Goal: Task Accomplishment & Management: Manage account settings

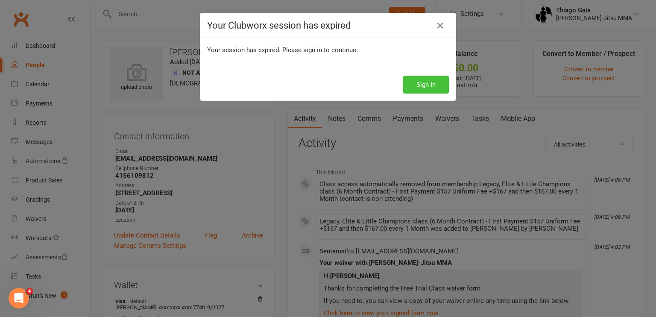
click at [417, 85] on button "Sign In" at bounding box center [426, 85] width 46 height 18
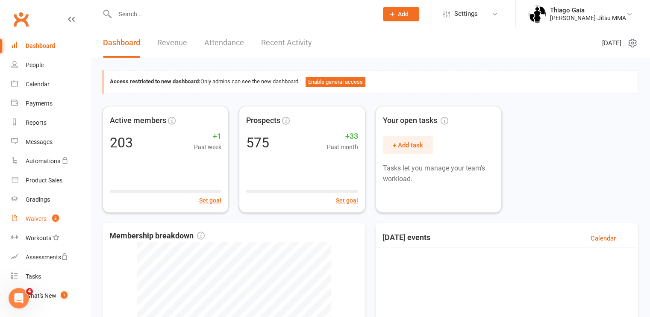
click at [43, 218] on div "Waivers" at bounding box center [36, 218] width 21 height 7
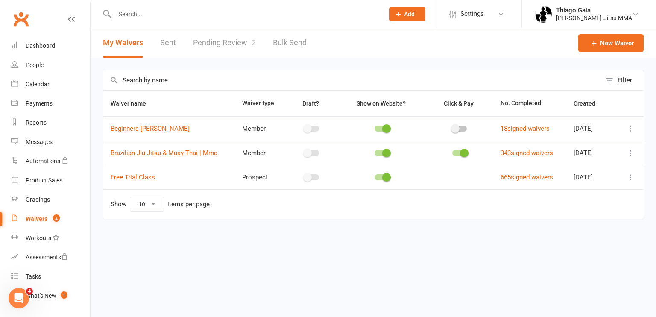
click at [221, 45] on link "Pending Review 2" at bounding box center [224, 42] width 63 height 29
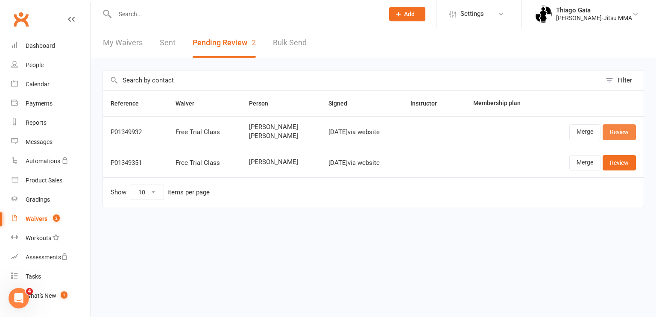
click at [631, 131] on link "Review" at bounding box center [619, 131] width 33 height 15
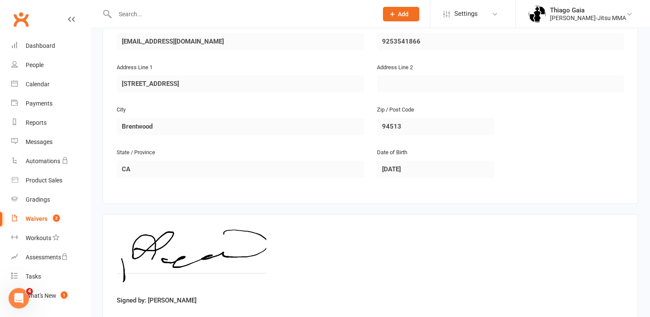
scroll to position [576, 0]
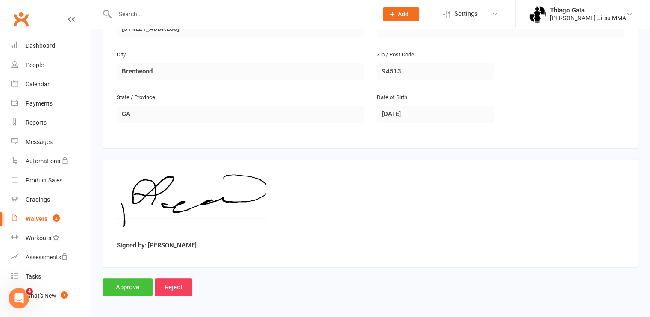
click at [129, 282] on input "Approve" at bounding box center [128, 287] width 50 height 18
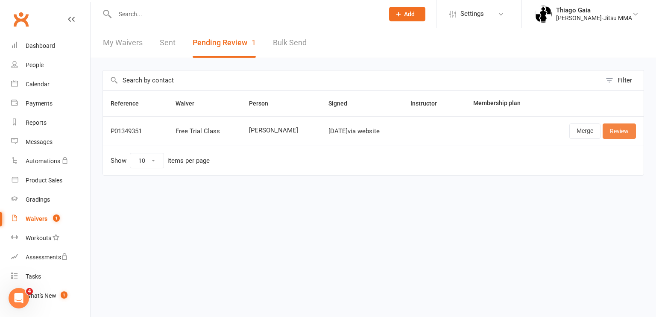
click at [617, 129] on link "Review" at bounding box center [619, 130] width 33 height 15
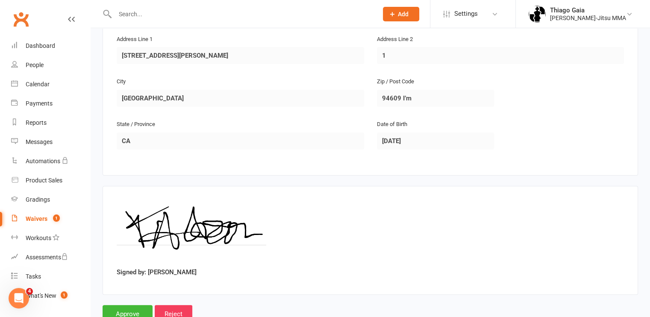
scroll to position [253, 0]
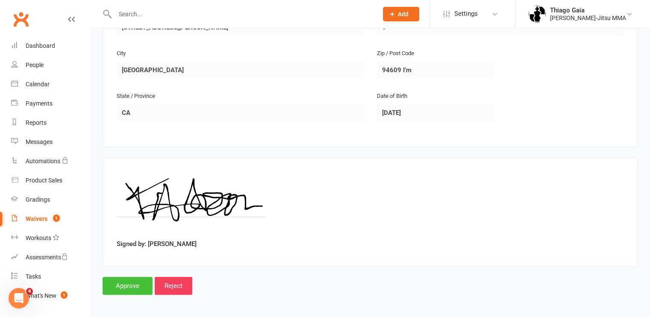
click at [128, 282] on input "Approve" at bounding box center [128, 286] width 50 height 18
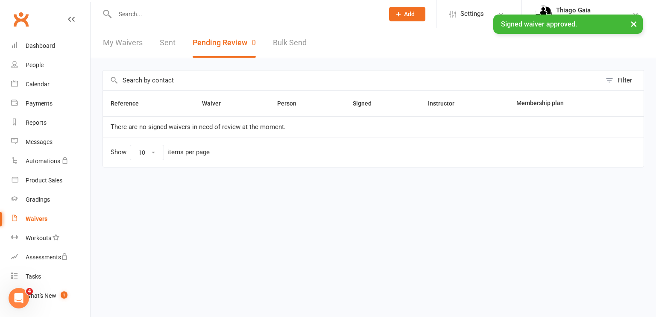
click at [179, 15] on div "× Signed waiver approved." at bounding box center [322, 15] width 645 height 0
click at [158, 8] on input "text" at bounding box center [245, 14] width 266 height 12
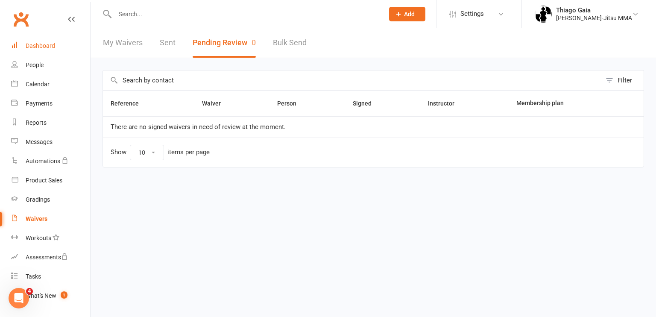
click at [47, 41] on link "Dashboard" at bounding box center [50, 45] width 79 height 19
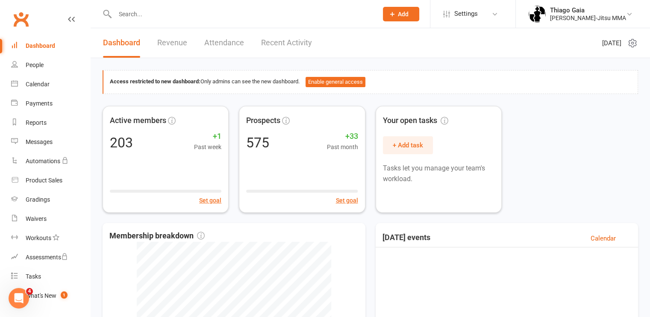
click at [173, 14] on input "text" at bounding box center [241, 14] width 259 height 12
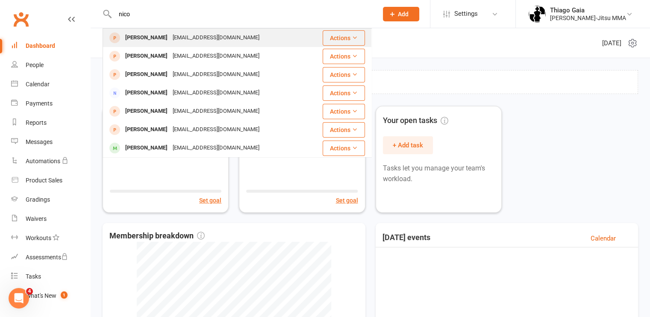
type input "nico"
click at [160, 42] on div "Nico Traverso" at bounding box center [146, 38] width 47 height 12
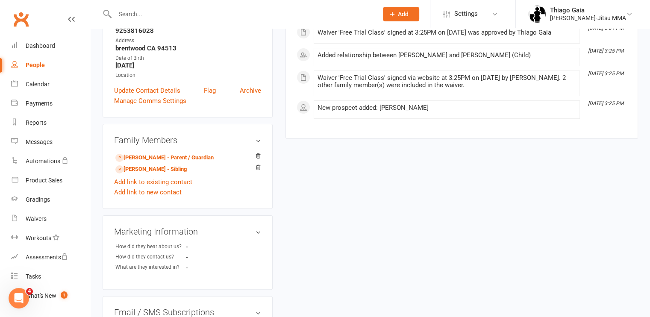
scroll to position [157, 0]
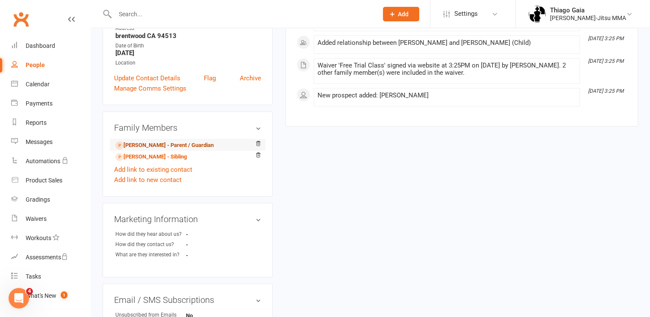
click at [158, 142] on link "Tara Traverso - Parent / Guardian" at bounding box center [164, 145] width 98 height 9
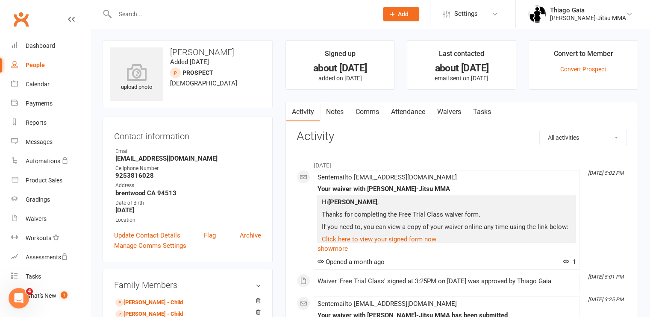
click at [187, 15] on input "text" at bounding box center [241, 14] width 259 height 12
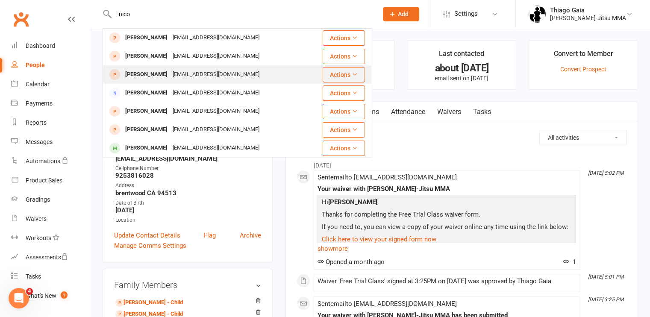
type input "nico"
click at [180, 72] on div "Stephvasquez04@gmail.com" at bounding box center [216, 74] width 92 height 12
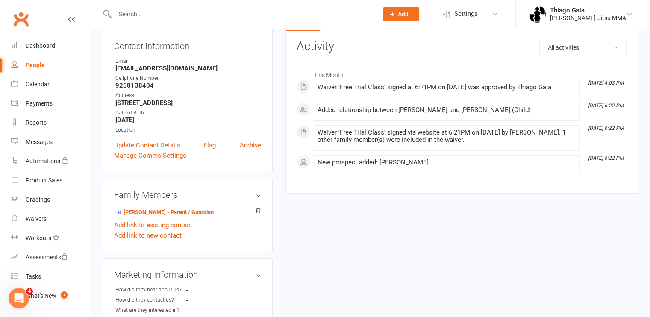
scroll to position [91, 0]
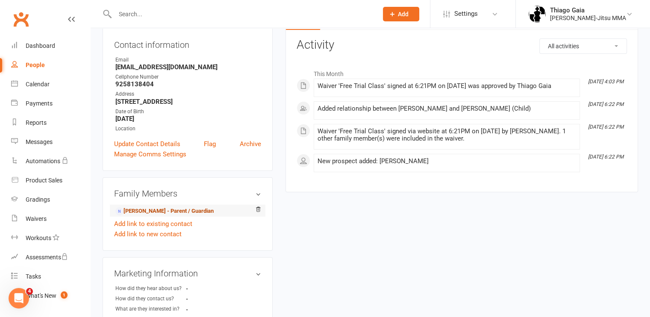
click at [161, 216] on link "Stephanie Vasquez - Parent / Guardian" at bounding box center [164, 211] width 98 height 9
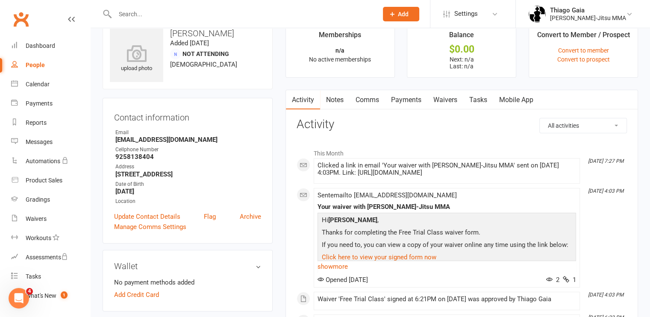
scroll to position [21, 0]
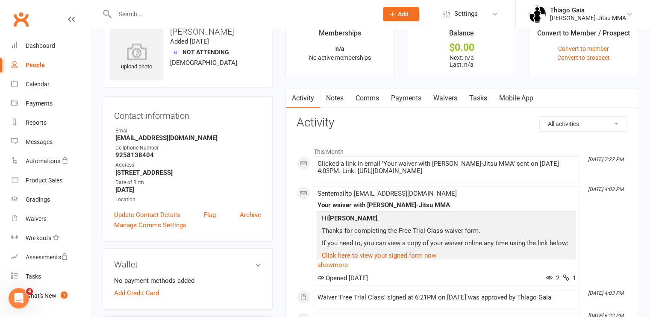
drag, startPoint x: 205, startPoint y: 133, endPoint x: 212, endPoint y: 137, distance: 8.2
click at [212, 137] on li "Email Stephvasquez04@gmail.com" at bounding box center [187, 134] width 147 height 15
copy li "Stephvasquez04@gmail.com"
click at [211, 138] on strong "Stephvasquez04@gmail.com" at bounding box center [188, 138] width 146 height 8
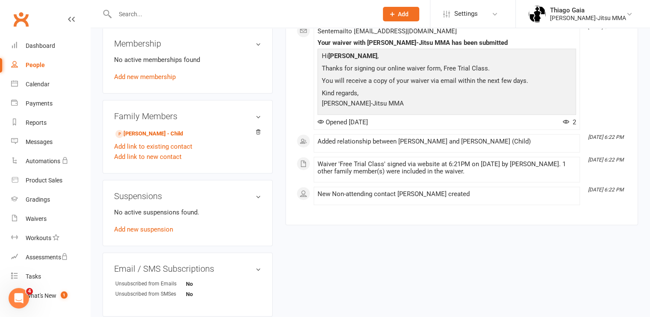
scroll to position [311, 0]
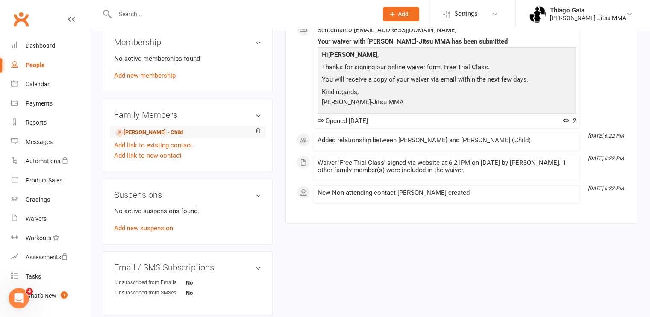
click at [159, 137] on link "Nico Mendoza - Child" at bounding box center [149, 132] width 68 height 9
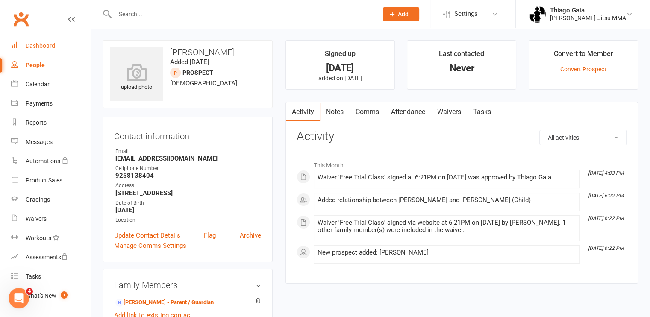
click at [50, 41] on link "Dashboard" at bounding box center [50, 45] width 79 height 19
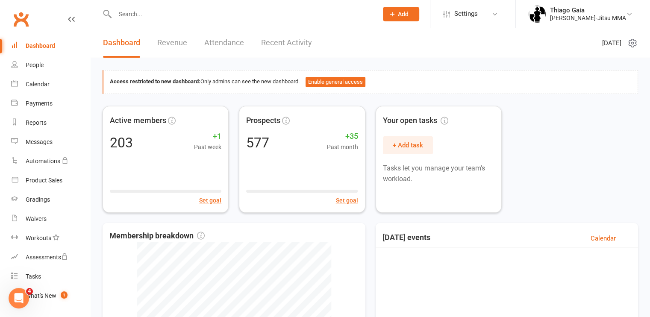
click at [270, 44] on link "Recent Activity" at bounding box center [286, 42] width 51 height 29
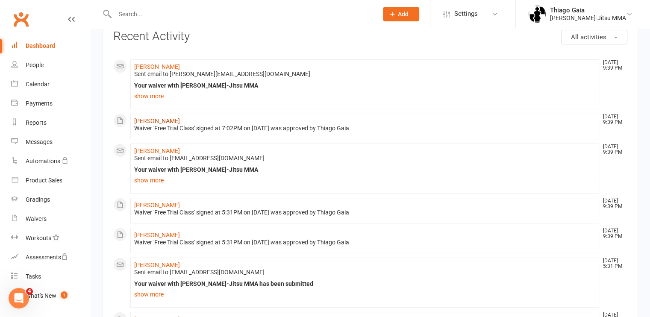
scroll to position [48, 0]
click at [160, 149] on link "Larry Schofield" at bounding box center [157, 150] width 46 height 7
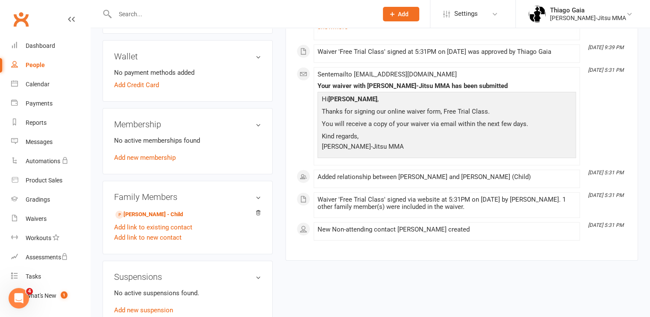
scroll to position [229, 0]
click at [147, 217] on link "Landen Schofield - Child" at bounding box center [149, 214] width 68 height 9
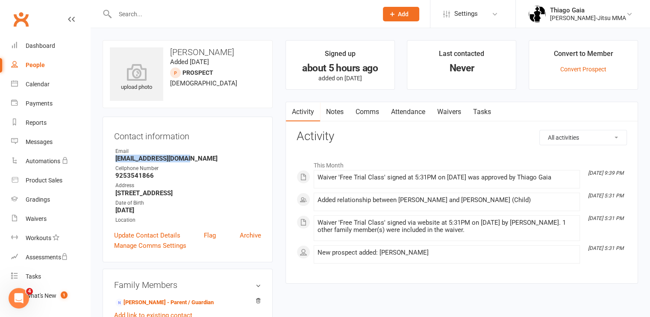
drag, startPoint x: 194, startPoint y: 158, endPoint x: 113, endPoint y: 157, distance: 81.2
click at [113, 157] on div "Contact information Owner Email Ldlarry1979@yahoo.com Cellphone Number 92535418…" at bounding box center [188, 190] width 170 height 146
copy strong "Ldlarry1979@yahoo.com"
click at [68, 21] on icon at bounding box center [71, 19] width 7 height 7
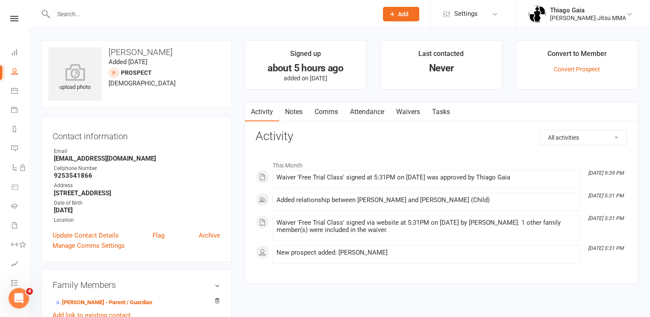
click at [65, 21] on div at bounding box center [206, 14] width 331 height 28
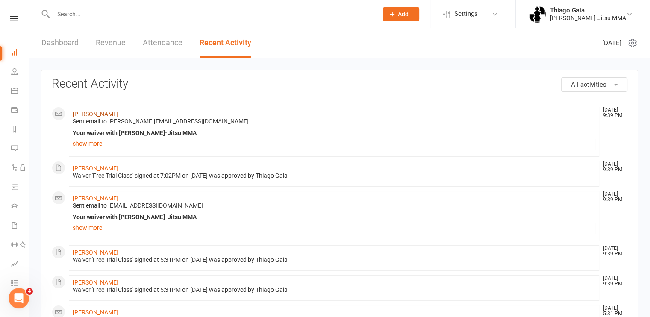
click at [85, 113] on link "Tarikh Hudson" at bounding box center [96, 114] width 46 height 7
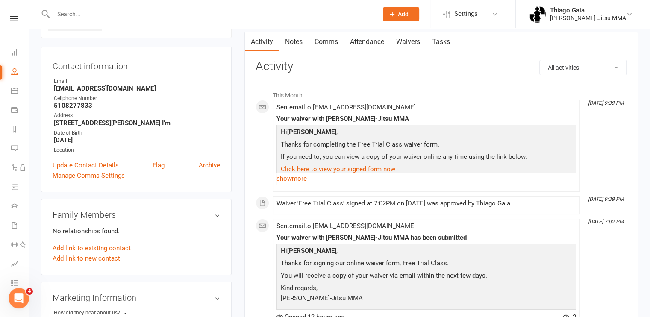
scroll to position [68, 0]
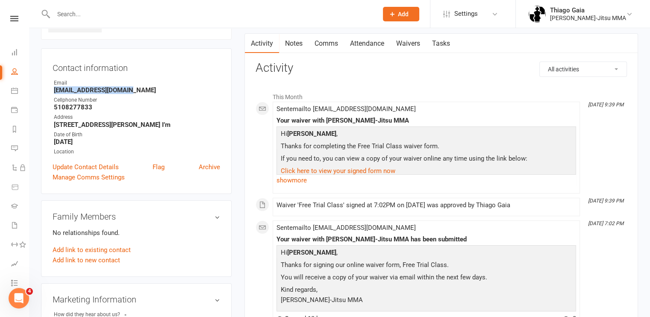
drag, startPoint x: 130, startPoint y: 93, endPoint x: 53, endPoint y: 91, distance: 76.9
click at [53, 91] on li "Email Tarikhhudson@gmail.com" at bounding box center [136, 86] width 167 height 15
copy strong "Tarikhhudson@gmail.com"
click at [12, 16] on icon at bounding box center [14, 19] width 8 height 6
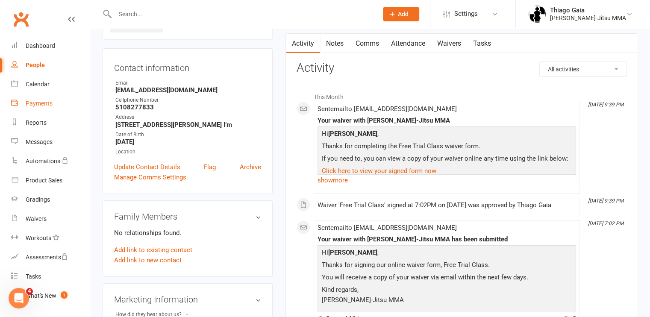
click at [47, 108] on link "Payments" at bounding box center [50, 103] width 79 height 19
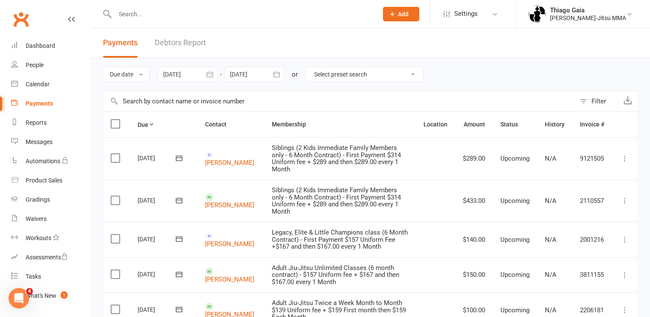
click at [167, 41] on link "Debtors Report" at bounding box center [180, 42] width 51 height 29
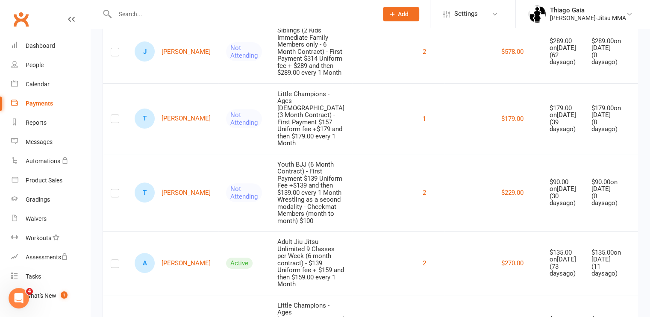
scroll to position [284, 0]
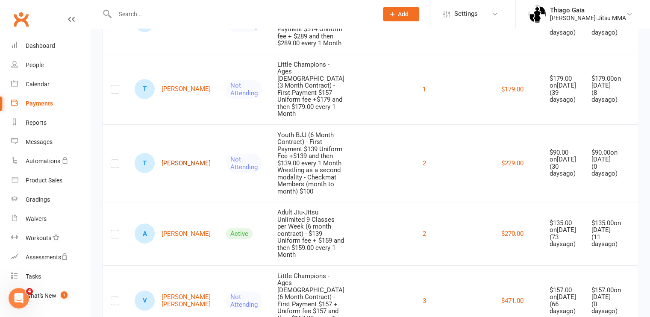
click at [183, 153] on link "T Troy Rowe" at bounding box center [173, 163] width 76 height 20
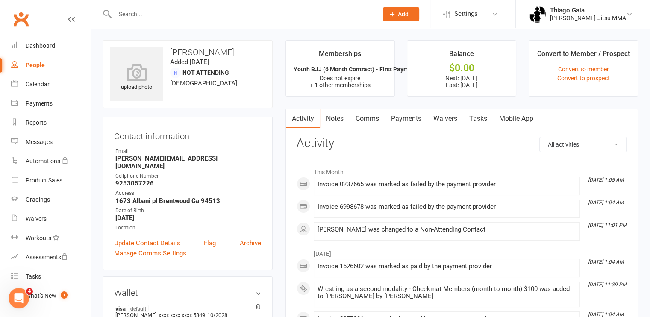
click at [408, 120] on link "Payments" at bounding box center [406, 119] width 42 height 20
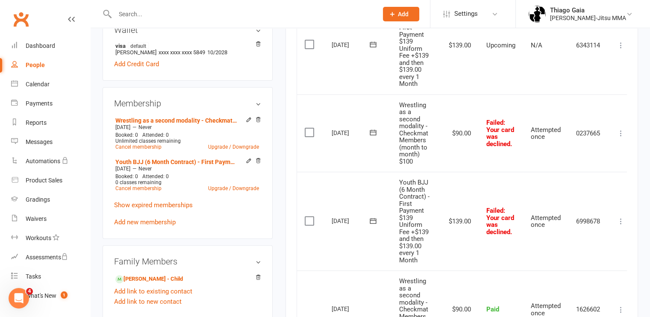
scroll to position [264, 0]
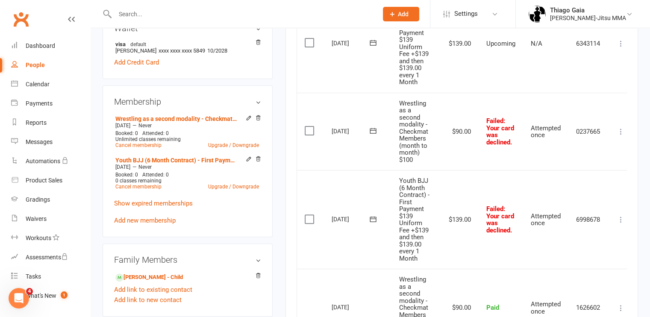
click at [374, 131] on icon at bounding box center [373, 130] width 9 height 9
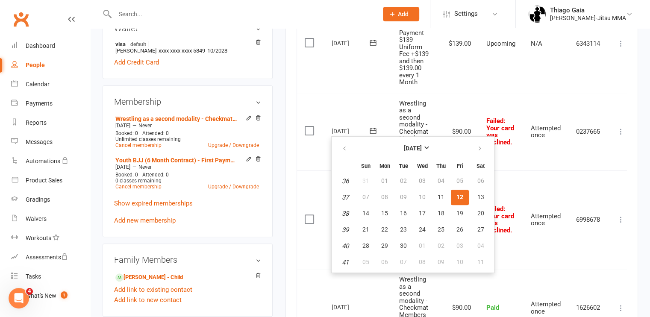
click at [459, 197] on span "12" at bounding box center [459, 197] width 7 height 7
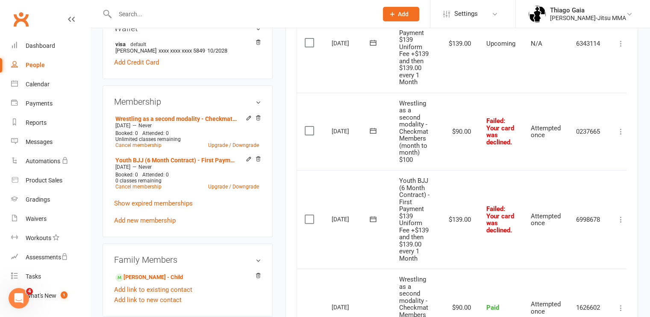
click at [370, 219] on icon at bounding box center [373, 219] width 9 height 9
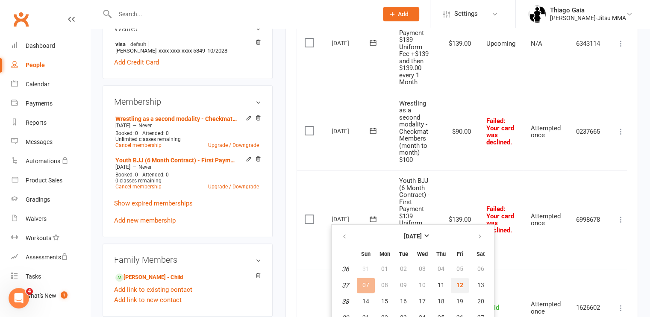
click at [459, 278] on button "12" at bounding box center [460, 285] width 18 height 15
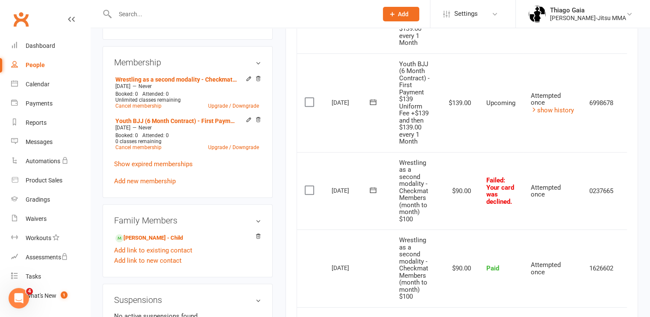
scroll to position [306, 0]
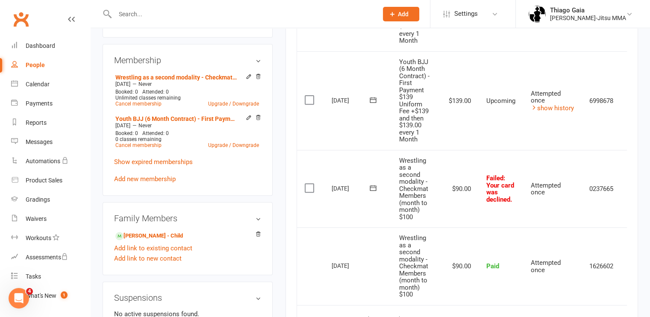
click at [373, 188] on icon at bounding box center [373, 188] width 9 height 9
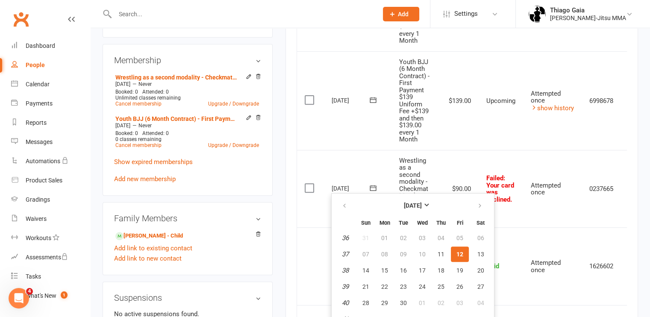
click at [457, 254] on span "12" at bounding box center [459, 254] width 7 height 7
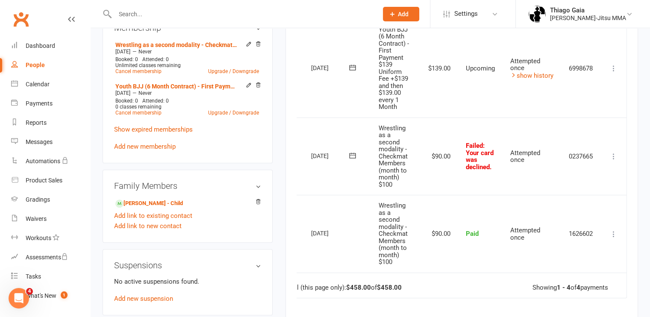
scroll to position [0, 22]
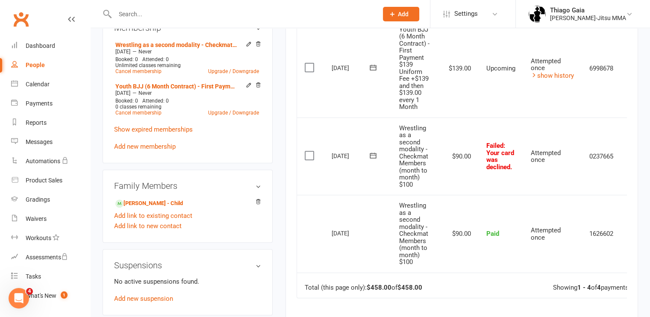
click at [375, 154] on icon at bounding box center [373, 156] width 6 height 6
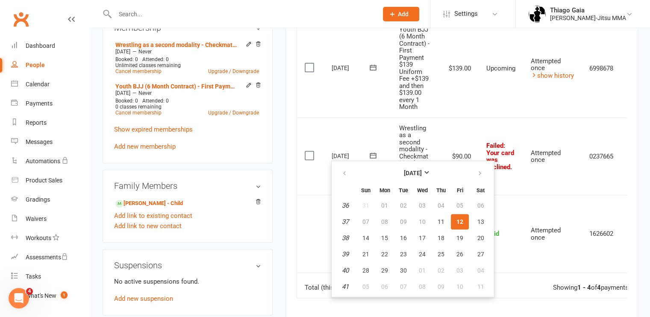
click at [461, 223] on button "12" at bounding box center [460, 221] width 18 height 15
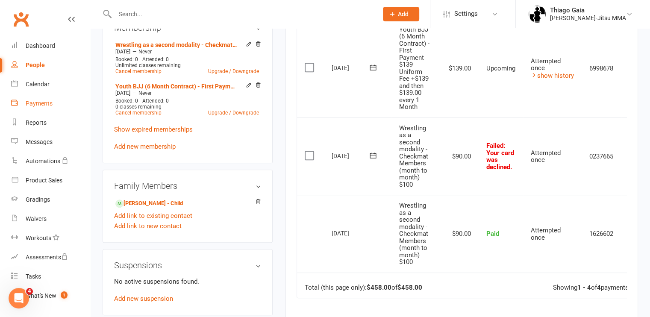
click at [50, 105] on div "Payments" at bounding box center [39, 103] width 27 height 7
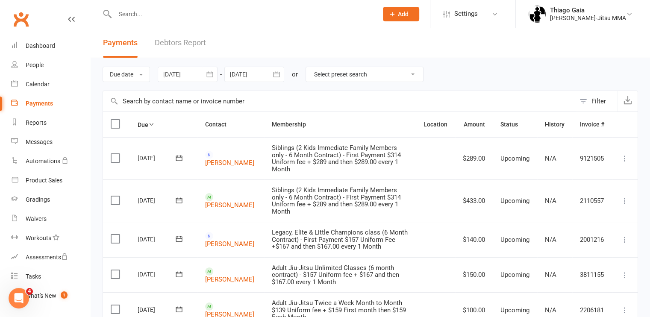
click at [173, 41] on link "Debtors Report" at bounding box center [180, 42] width 51 height 29
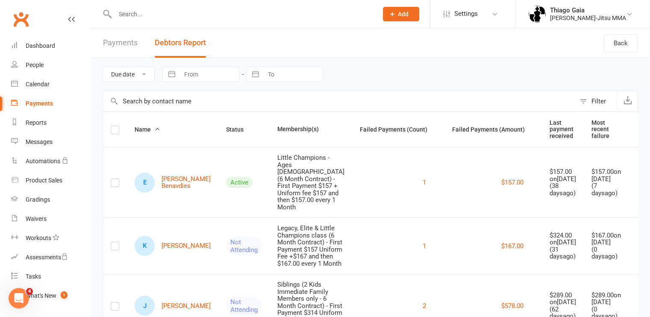
scroll to position [255, 0]
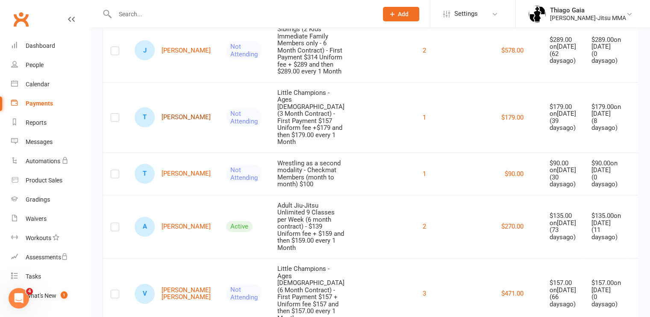
click at [176, 107] on link "T Ty Leon-Guerrero" at bounding box center [173, 117] width 76 height 20
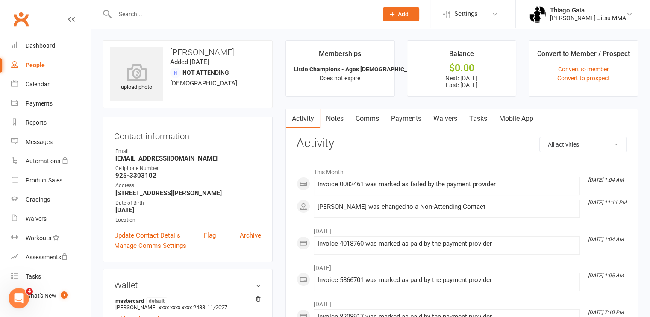
click at [411, 118] on link "Payments" at bounding box center [406, 119] width 42 height 20
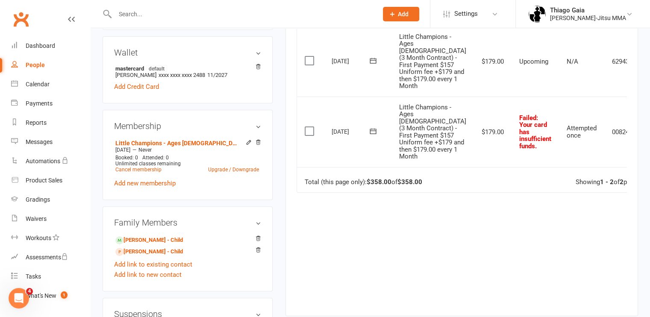
scroll to position [235, 0]
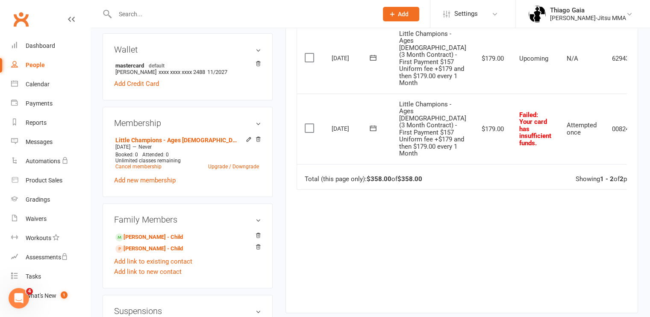
click at [373, 132] on icon at bounding box center [373, 128] width 9 height 9
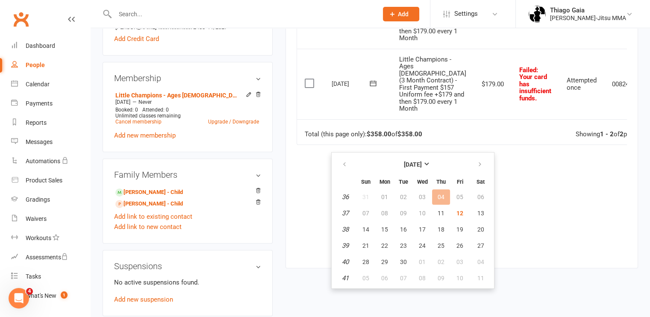
scroll to position [282, 0]
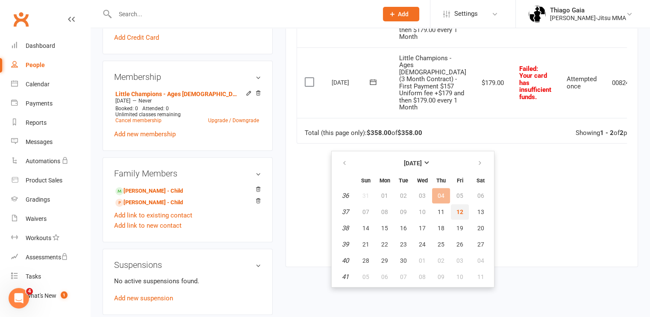
click at [457, 214] on span "12" at bounding box center [459, 211] width 7 height 7
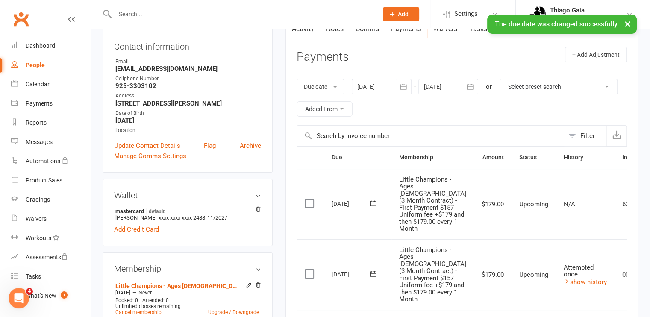
scroll to position [89, 0]
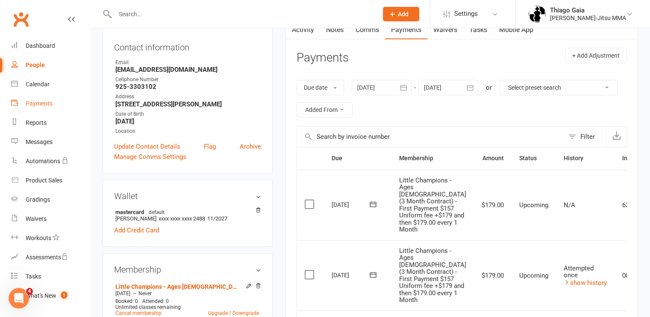
click at [44, 106] on div "Payments" at bounding box center [39, 103] width 27 height 7
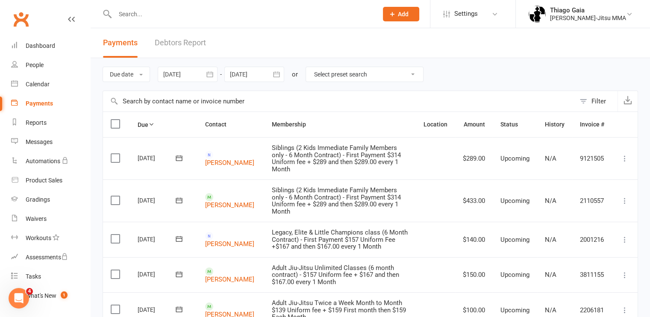
click at [179, 44] on link "Debtors Report" at bounding box center [180, 42] width 51 height 29
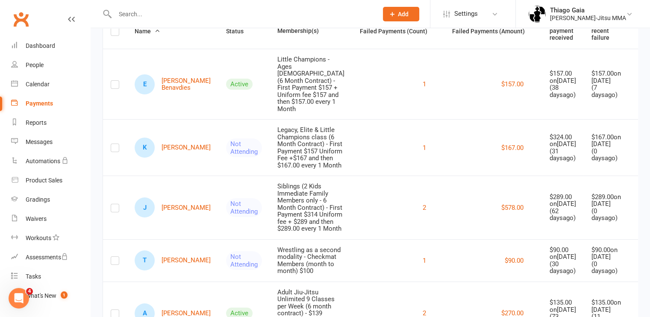
scroll to position [97, 0]
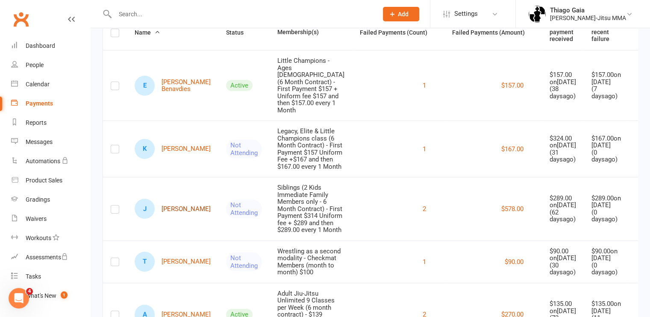
click at [170, 199] on link "J Julio Huachaca" at bounding box center [173, 209] width 76 height 20
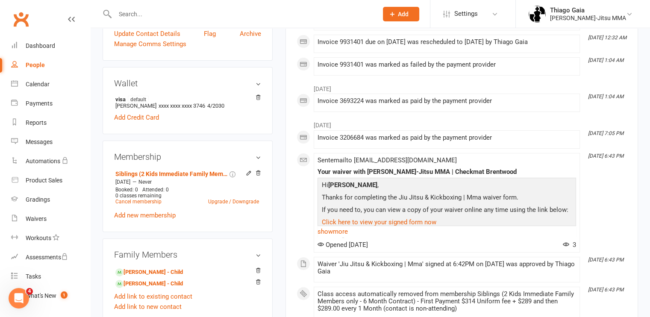
scroll to position [206, 0]
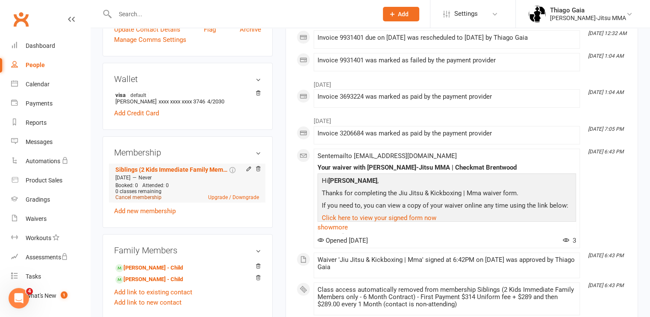
click at [149, 198] on link "Cancel membership" at bounding box center [138, 197] width 46 height 6
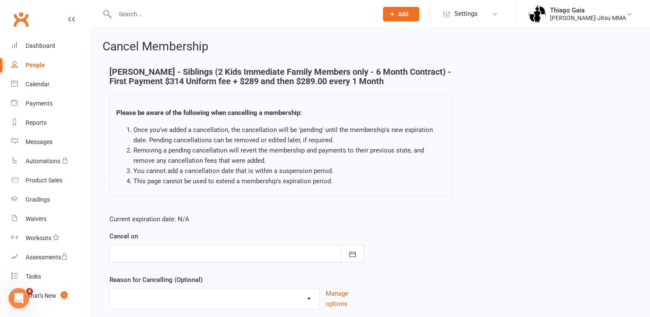
scroll to position [61, 0]
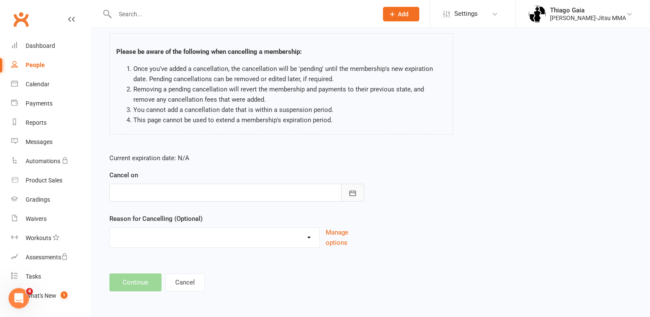
click at [353, 189] on icon "button" at bounding box center [352, 193] width 9 height 9
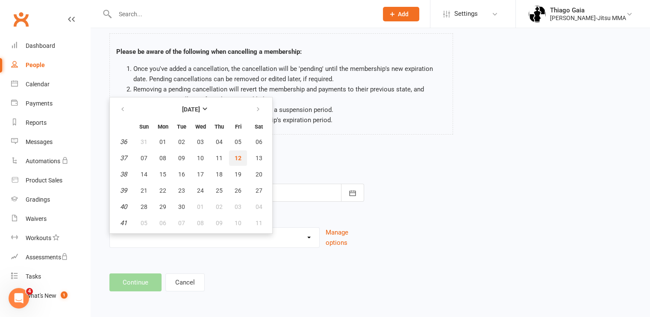
click at [239, 161] on button "12" at bounding box center [238, 157] width 18 height 15
type input "[DATE]"
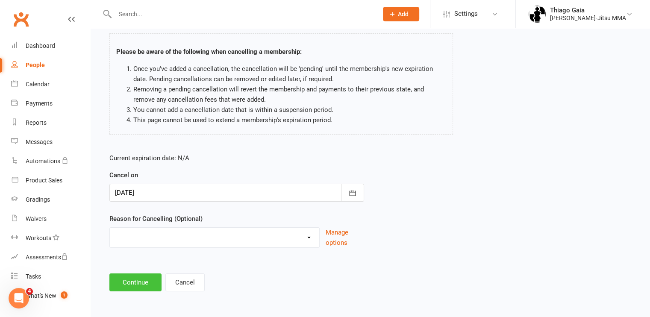
click at [141, 284] on button "Continue" at bounding box center [135, 282] width 52 height 18
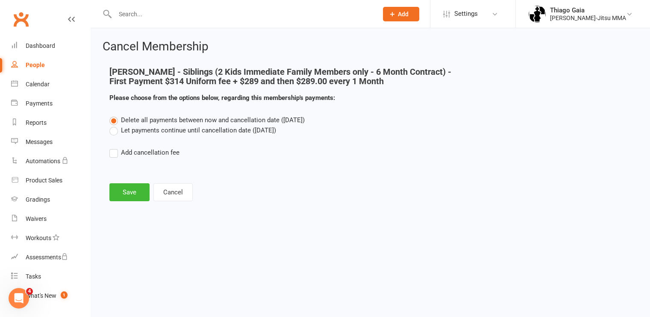
scroll to position [0, 0]
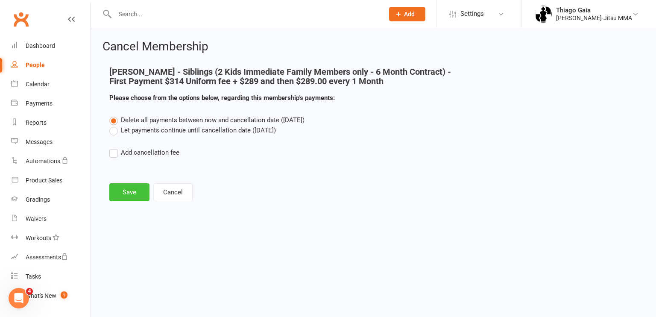
click at [138, 194] on button "Save" at bounding box center [129, 192] width 40 height 18
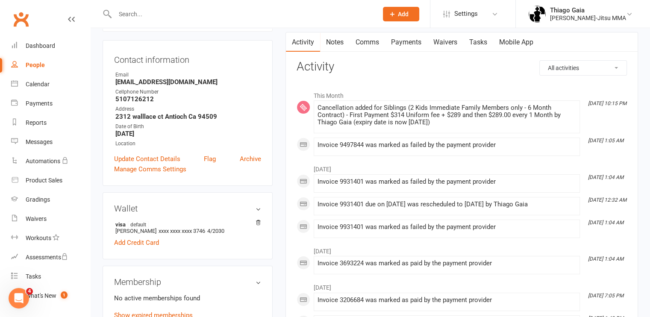
scroll to position [76, 0]
click at [404, 46] on link "Payments" at bounding box center [406, 43] width 42 height 20
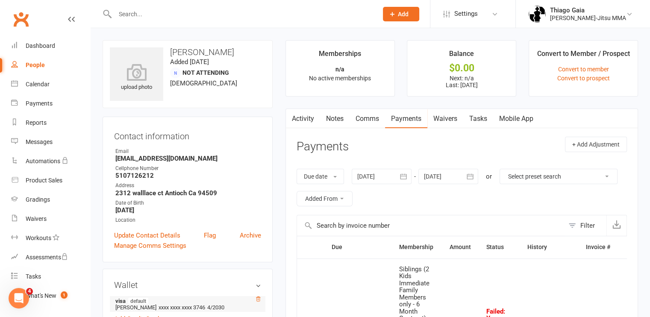
click at [258, 296] on icon at bounding box center [258, 299] width 6 height 6
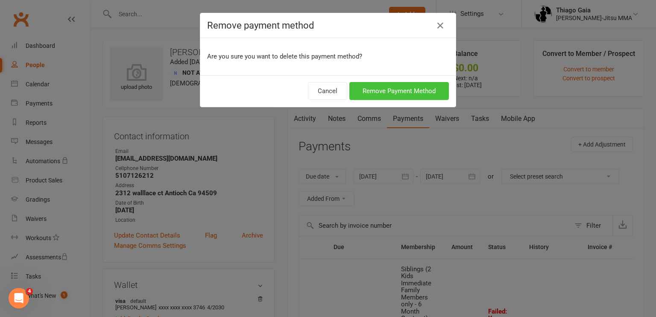
click at [366, 91] on button "Remove Payment Method" at bounding box center [399, 91] width 100 height 18
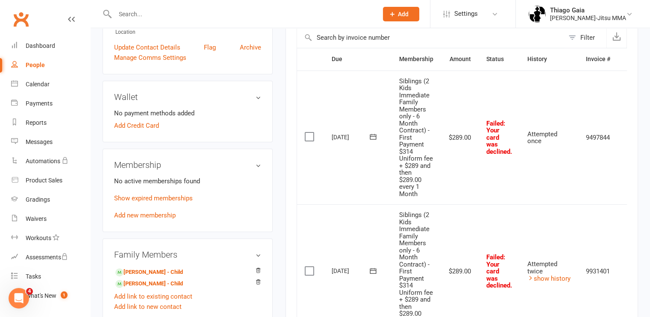
scroll to position [188, 0]
click at [150, 274] on link "Marcelo Huachaca - Child" at bounding box center [149, 272] width 68 height 9
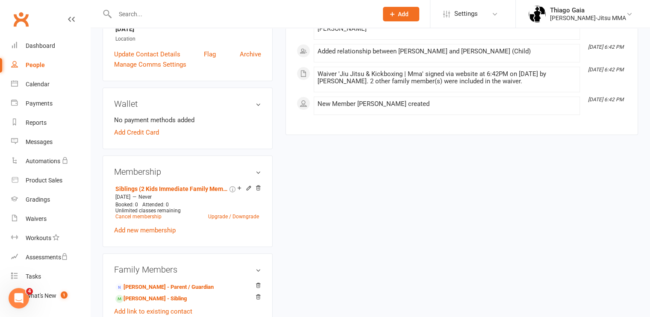
scroll to position [202, 0]
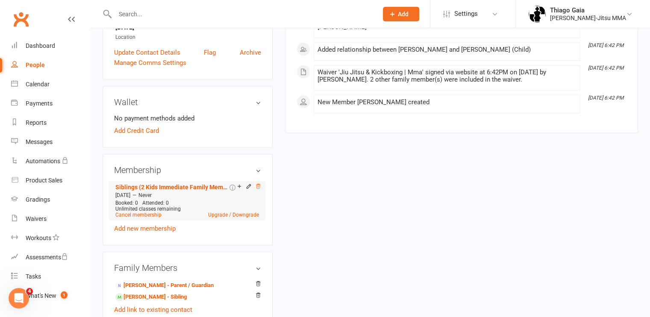
click at [256, 188] on icon at bounding box center [258, 186] width 4 height 5
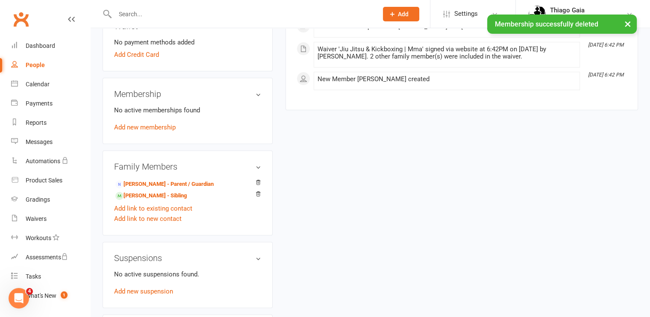
scroll to position [277, 0]
click at [208, 199] on li "Julio Huachaca - Sibling" at bounding box center [187, 194] width 147 height 12
click at [156, 197] on link "Julio Huachaca - Sibling" at bounding box center [150, 195] width 71 height 9
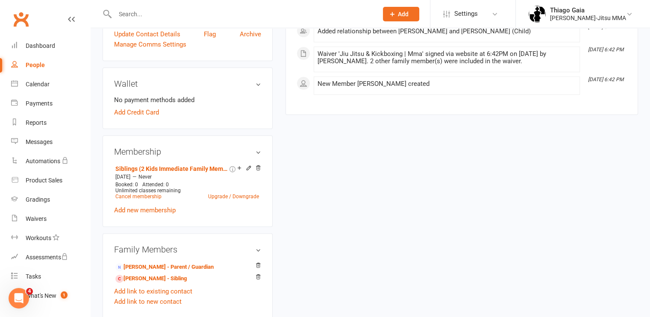
scroll to position [220, 0]
click at [257, 170] on icon at bounding box center [258, 168] width 6 height 7
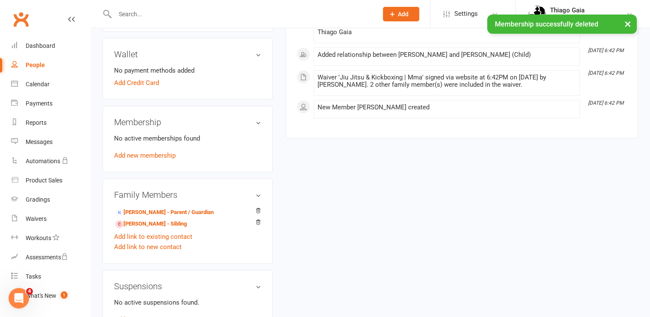
scroll to position [252, 0]
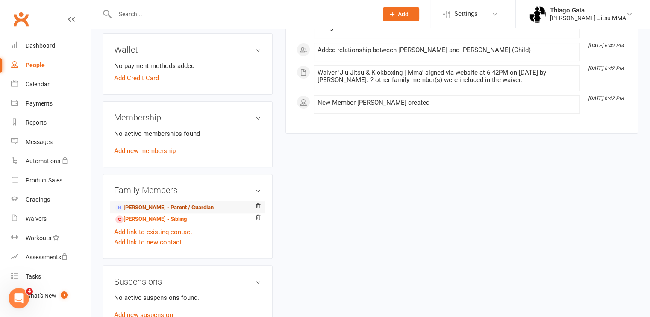
click at [137, 209] on link "Julio Huachaca - Parent / Guardian" at bounding box center [164, 207] width 98 height 9
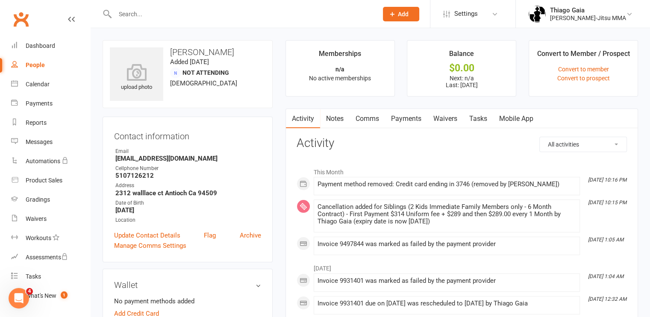
click at [404, 120] on link "Payments" at bounding box center [406, 119] width 42 height 20
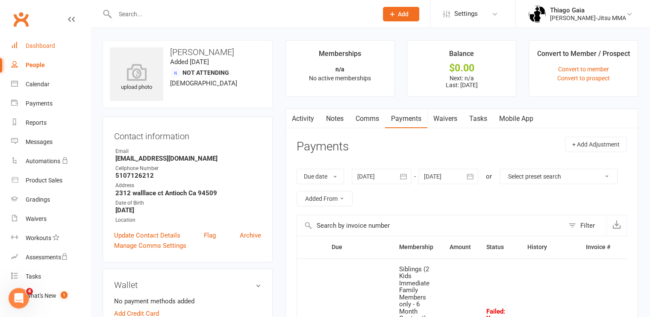
click at [47, 47] on div "Dashboard" at bounding box center [40, 45] width 29 height 7
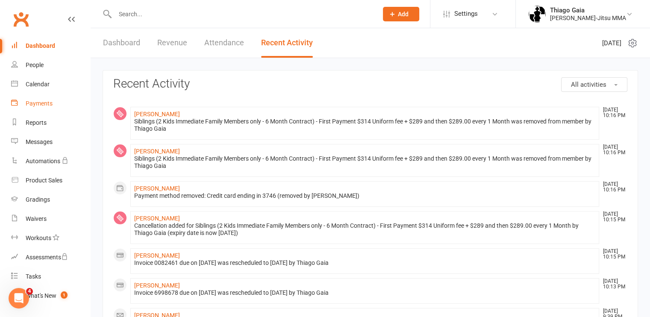
click at [38, 108] on link "Payments" at bounding box center [50, 103] width 79 height 19
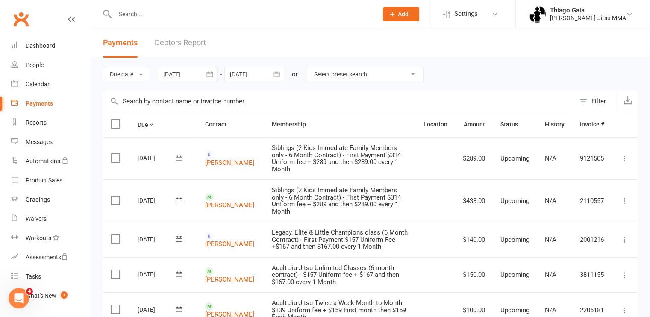
click at [182, 41] on link "Debtors Report" at bounding box center [180, 42] width 51 height 29
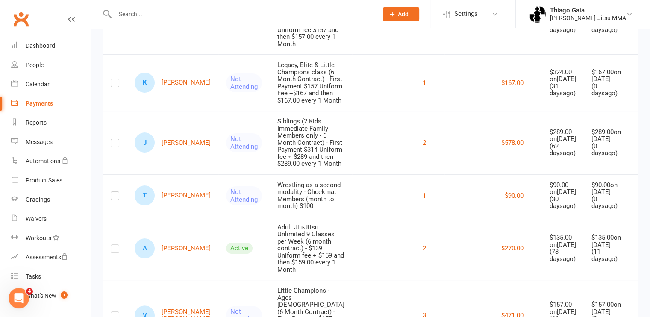
scroll to position [164, 0]
click at [637, 138] on icon at bounding box center [641, 142] width 9 height 9
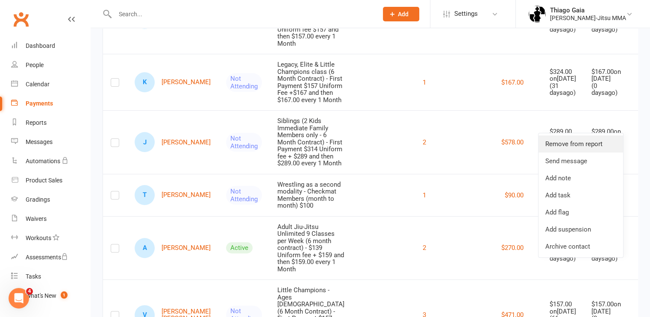
click at [610, 144] on link "Remove from report" at bounding box center [580, 143] width 85 height 17
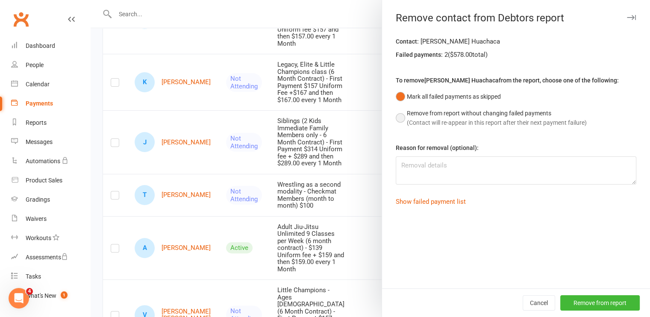
click at [397, 115] on button "Remove from report without changing failed payments (Contact will re-appear in …" at bounding box center [491, 118] width 191 height 26
click at [593, 305] on button "Remove from report" at bounding box center [599, 302] width 79 height 15
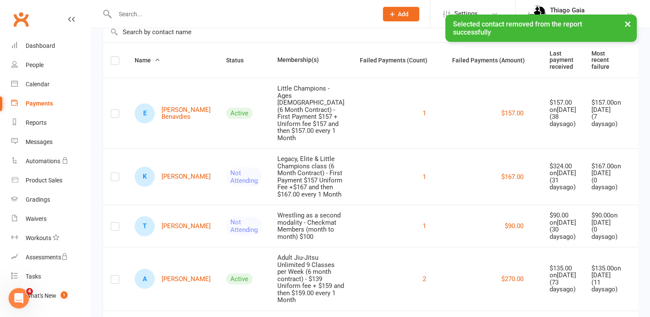
scroll to position [70, 0]
click at [171, 109] on link "E Elíseo Benavdies" at bounding box center [173, 113] width 76 height 20
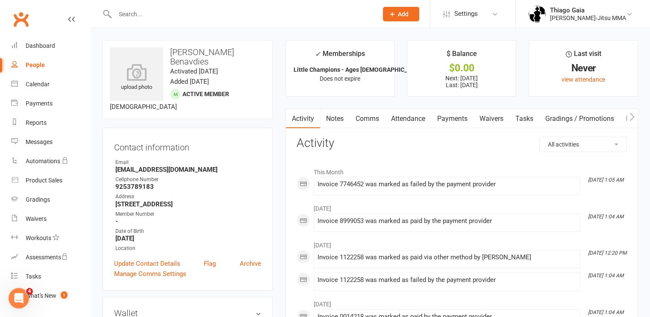
click at [447, 119] on link "Payments" at bounding box center [452, 119] width 42 height 20
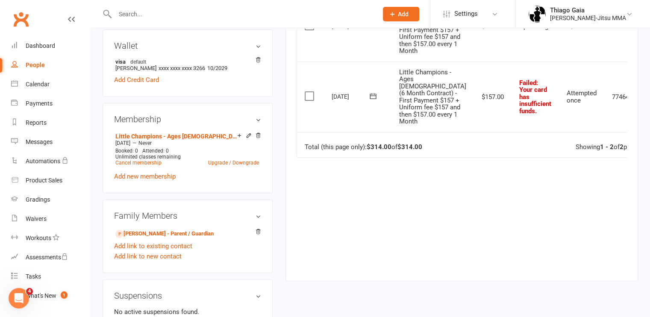
scroll to position [268, 0]
click at [374, 100] on icon at bounding box center [373, 95] width 9 height 9
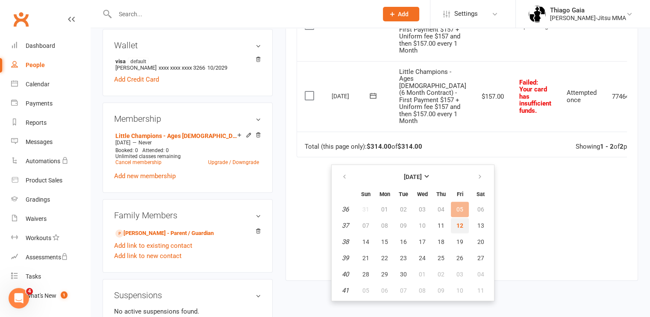
click at [459, 229] on button "12" at bounding box center [460, 225] width 18 height 15
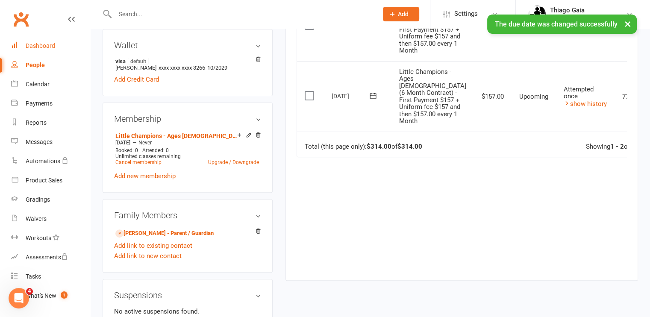
click at [50, 48] on div "Dashboard" at bounding box center [40, 45] width 29 height 7
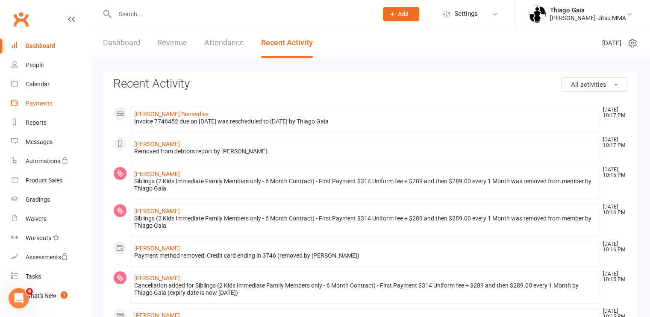
click at [24, 102] on link "Payments" at bounding box center [50, 103] width 79 height 19
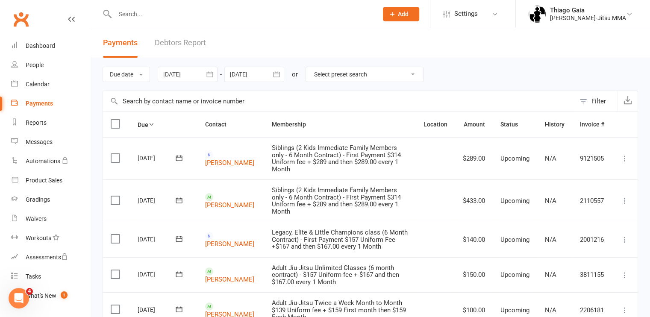
click at [191, 45] on link "Debtors Report" at bounding box center [180, 42] width 51 height 29
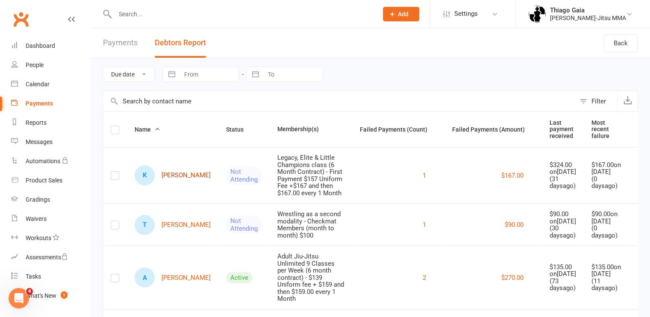
scroll to position [72, 0]
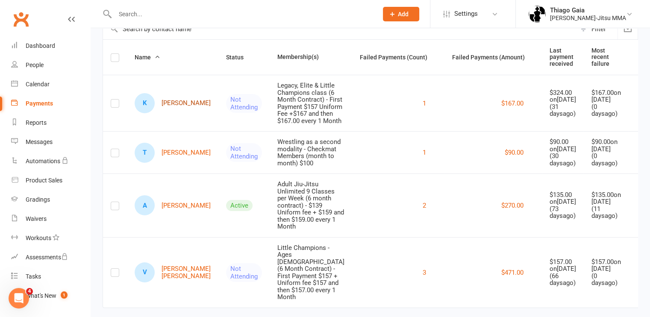
click at [185, 103] on link "K Katherine Greene" at bounding box center [173, 103] width 76 height 20
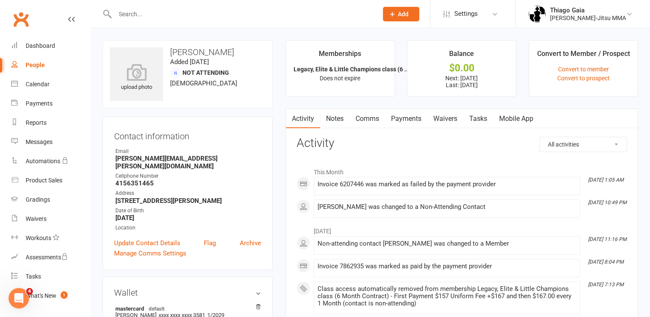
click at [407, 119] on link "Payments" at bounding box center [406, 119] width 42 height 20
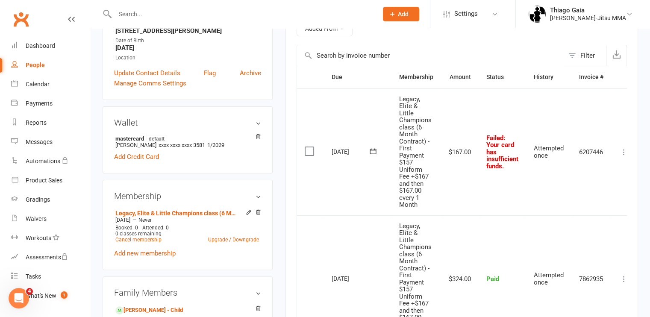
scroll to position [183, 0]
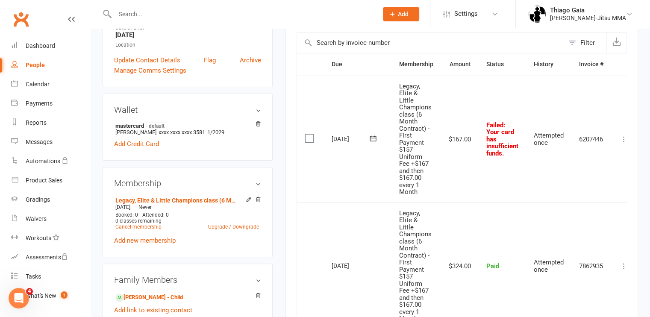
click at [371, 137] on icon at bounding box center [373, 138] width 9 height 9
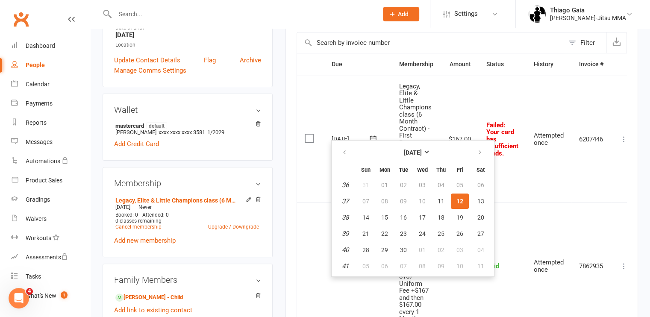
click at [460, 203] on span "12" at bounding box center [459, 201] width 7 height 7
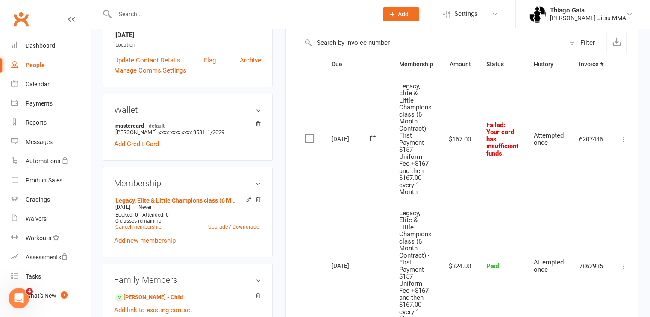
click at [366, 134] on button at bounding box center [372, 138] width 17 height 9
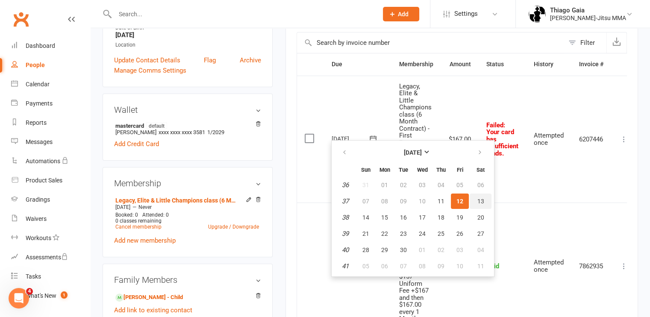
click at [483, 204] on button "13" at bounding box center [481, 201] width 22 height 15
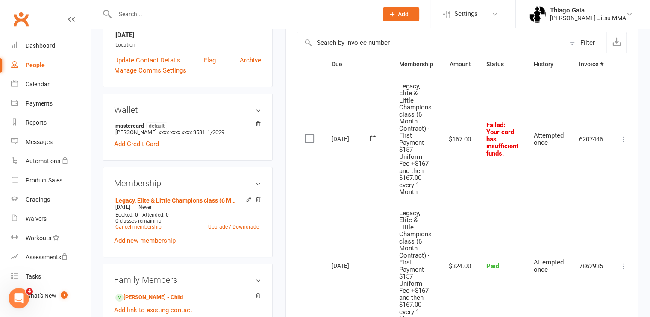
click at [373, 134] on icon at bounding box center [373, 138] width 9 height 9
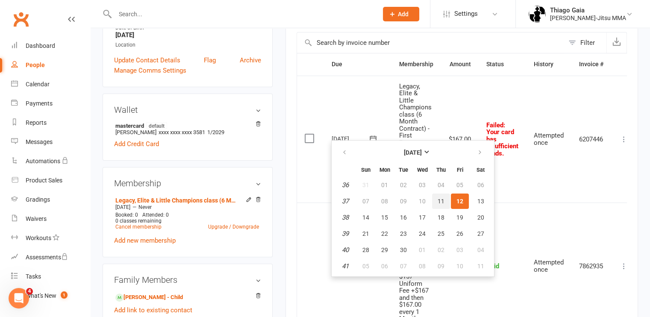
click at [442, 199] on span "11" at bounding box center [440, 201] width 7 height 7
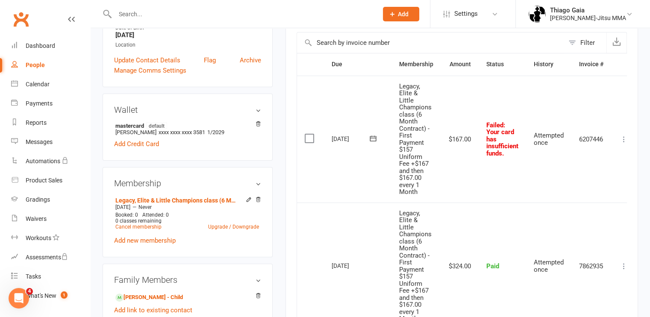
click at [373, 134] on icon at bounding box center [373, 138] width 9 height 9
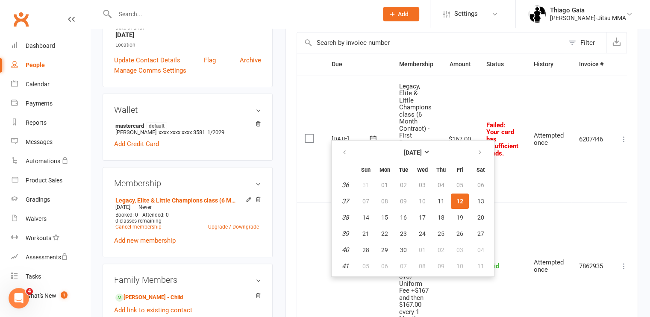
click at [457, 201] on span "12" at bounding box center [459, 201] width 7 height 7
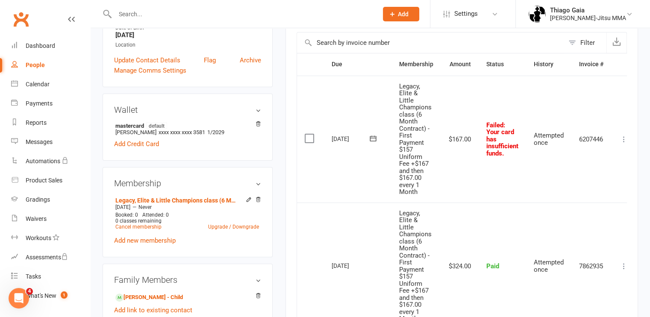
click at [372, 134] on icon at bounding box center [373, 138] width 9 height 9
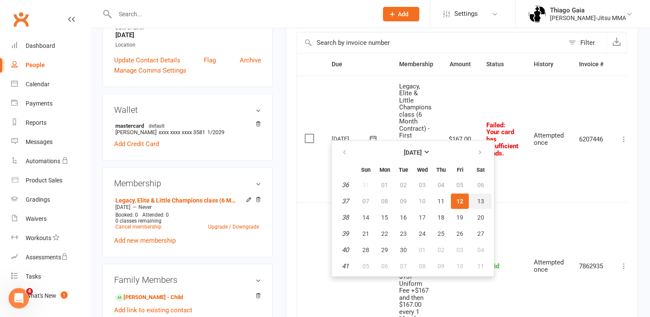
click at [478, 202] on span "13" at bounding box center [480, 201] width 7 height 7
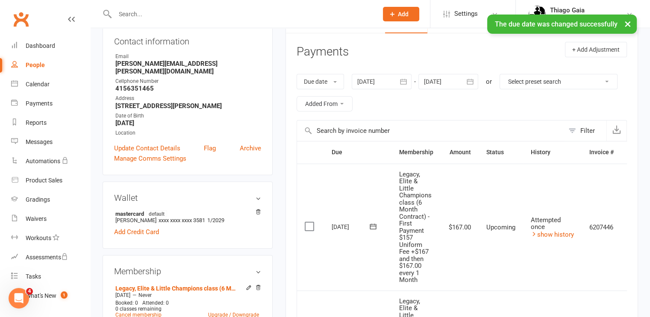
scroll to position [0, 0]
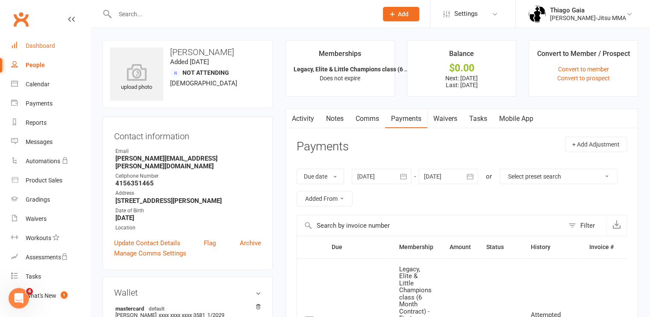
click at [28, 46] on div "Dashboard" at bounding box center [40, 45] width 29 height 7
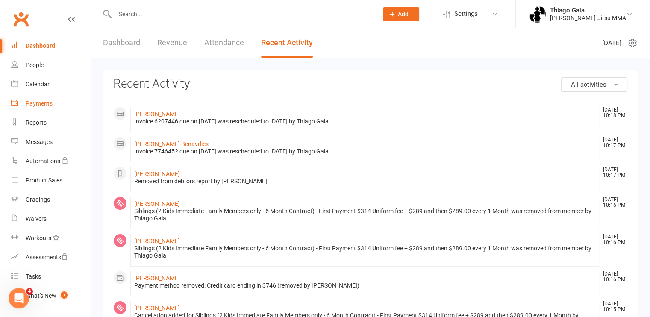
click at [42, 100] on div "Payments" at bounding box center [39, 103] width 27 height 7
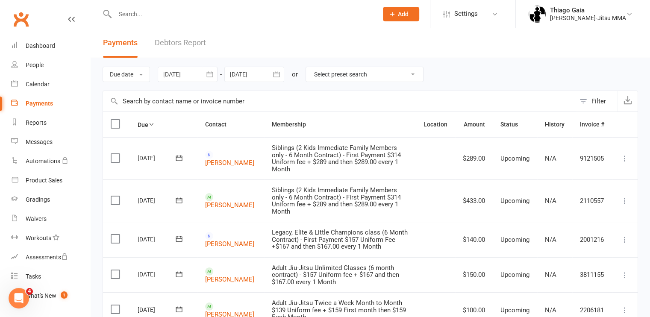
click at [161, 40] on link "Debtors Report" at bounding box center [180, 42] width 51 height 29
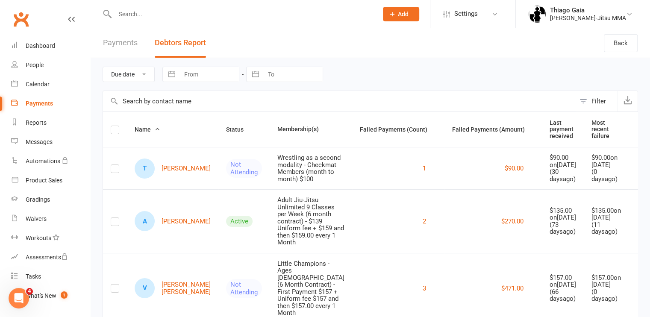
scroll to position [16, 0]
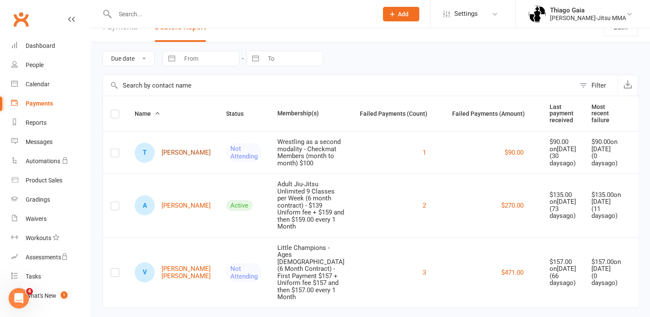
click at [178, 152] on link "T Troy Rowe" at bounding box center [173, 153] width 76 height 20
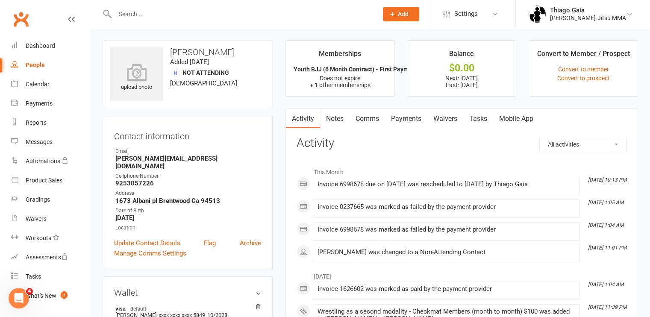
click at [400, 118] on link "Payments" at bounding box center [406, 119] width 42 height 20
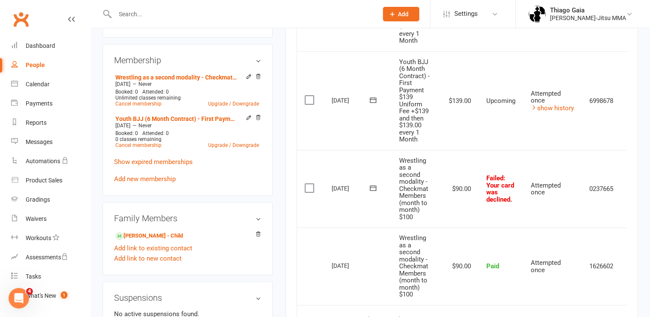
scroll to position [306, 0]
click at [373, 187] on icon at bounding box center [373, 188] width 6 height 6
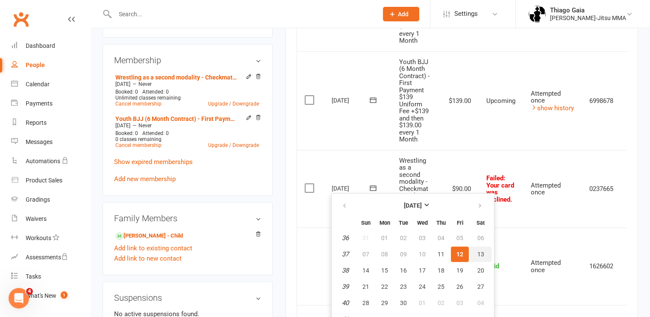
click at [479, 257] on button "13" at bounding box center [481, 254] width 22 height 15
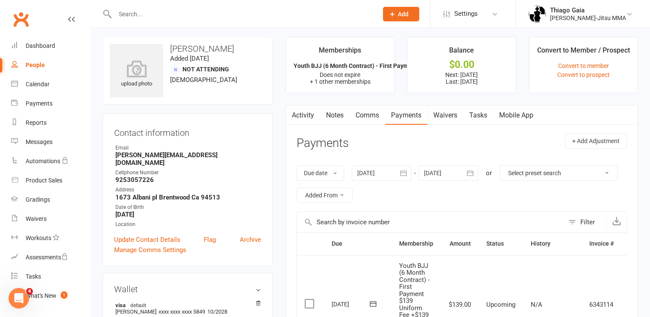
scroll to position [0, 0]
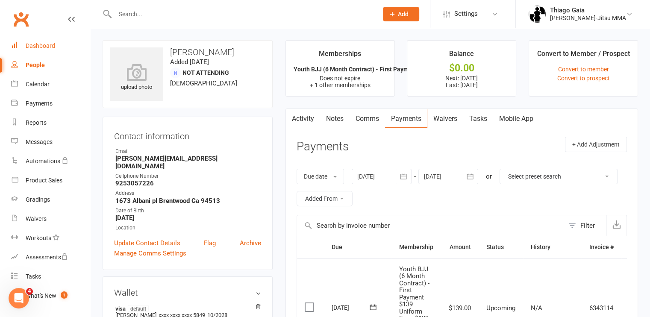
click at [44, 47] on div "Dashboard" at bounding box center [40, 45] width 29 height 7
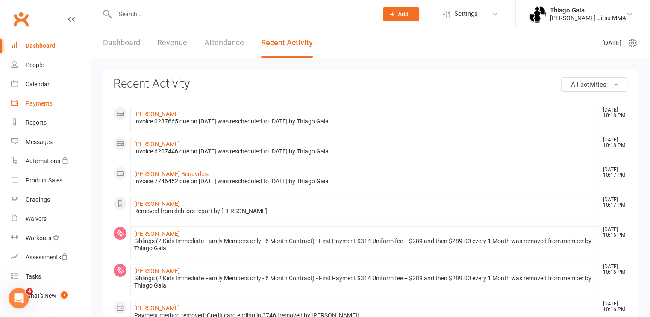
click at [41, 102] on div "Payments" at bounding box center [39, 103] width 27 height 7
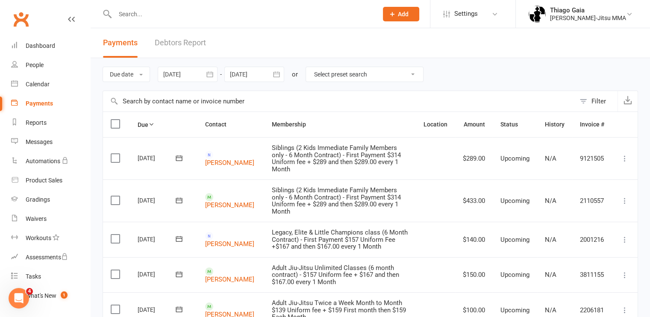
click at [168, 39] on link "Debtors Report" at bounding box center [180, 42] width 51 height 29
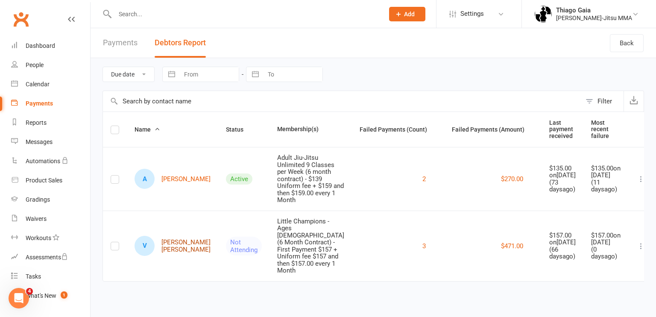
click at [174, 236] on link "V Victoria Vieira Lauria de Miranda" at bounding box center [173, 246] width 76 height 20
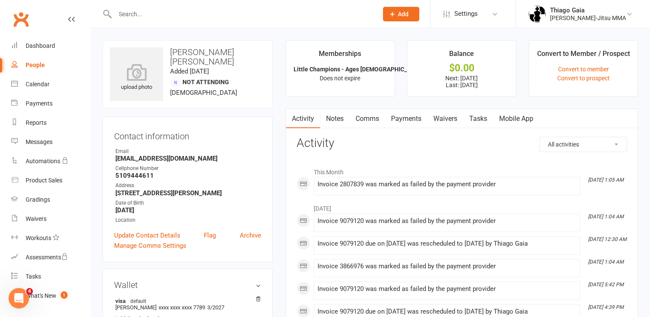
click at [416, 122] on link "Payments" at bounding box center [406, 119] width 42 height 20
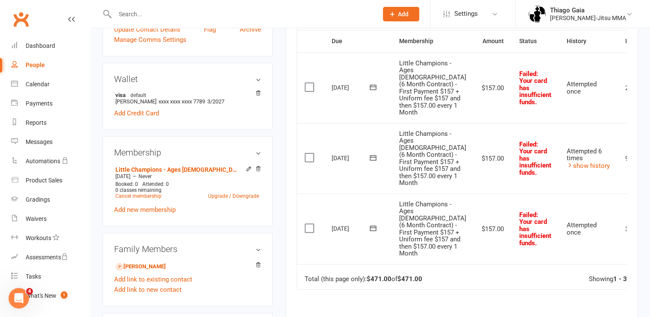
scroll to position [207, 0]
click at [48, 46] on div "Dashboard" at bounding box center [40, 45] width 29 height 7
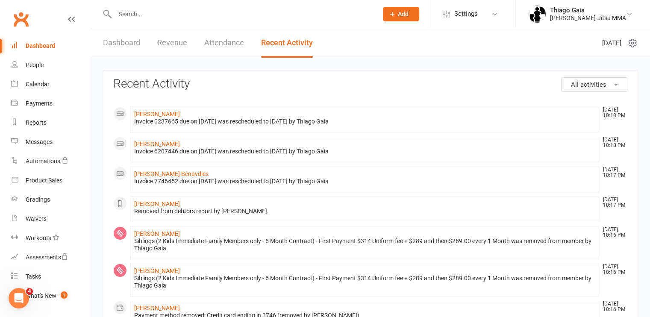
click at [47, 45] on div "Dashboard" at bounding box center [40, 45] width 29 height 7
click at [125, 46] on link "Dashboard" at bounding box center [121, 42] width 37 height 29
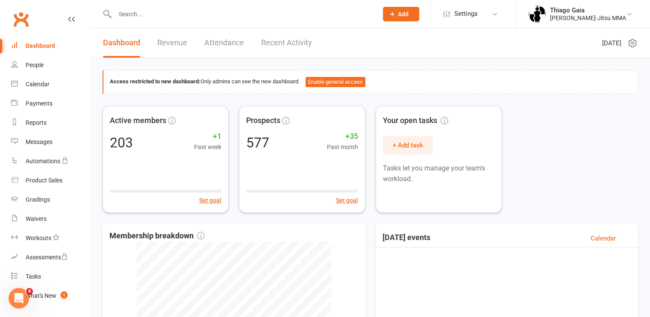
click at [144, 17] on input "text" at bounding box center [241, 14] width 259 height 12
type input "r"
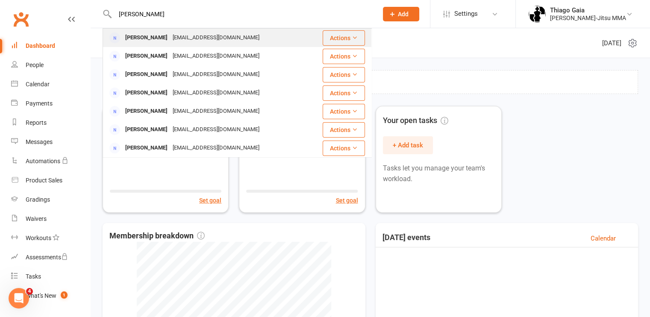
type input "[PERSON_NAME]"
click at [163, 38] on div "[PERSON_NAME]" at bounding box center [146, 38] width 47 height 12
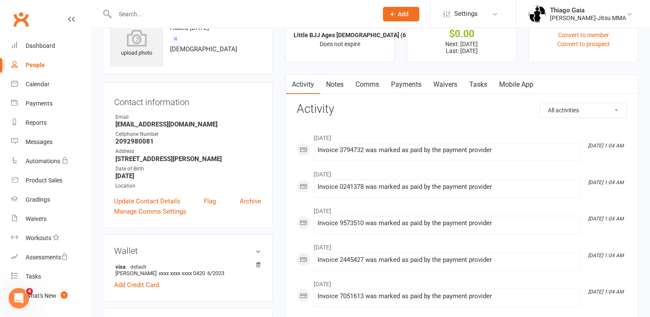
scroll to position [30, 0]
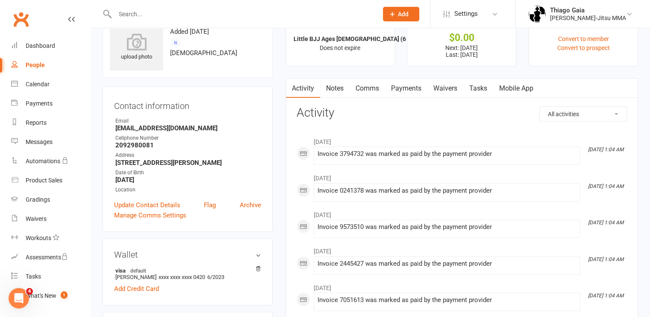
click at [414, 93] on link "Payments" at bounding box center [406, 89] width 42 height 20
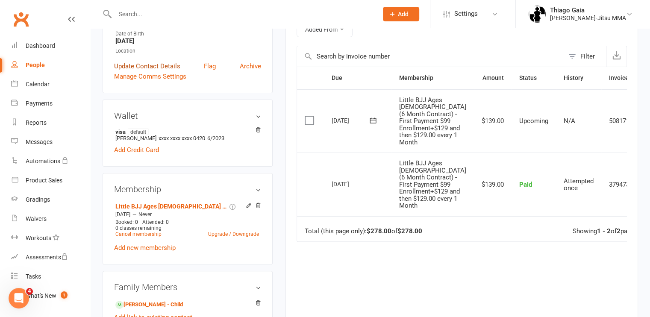
scroll to position [200, 0]
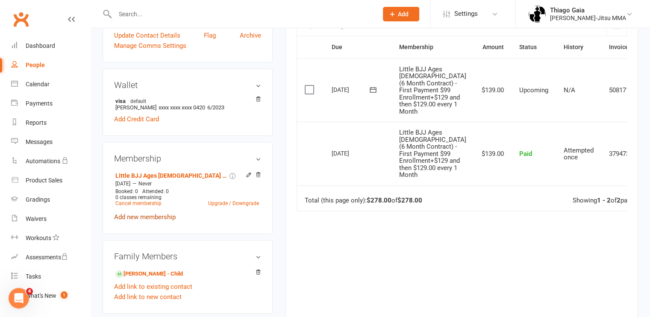
click at [161, 217] on link "Add new membership" at bounding box center [145, 217] width 62 height 8
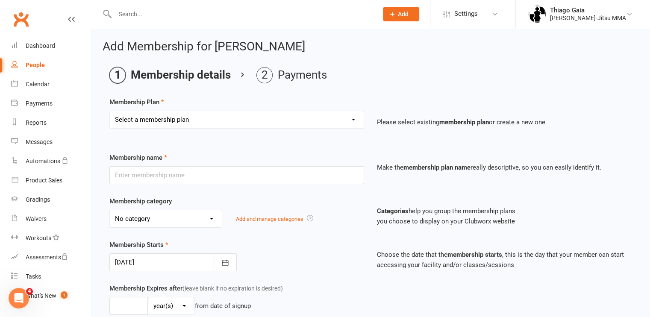
click at [352, 120] on select "Select a membership plan Create new Membership Plan Legacy, Elite & Little Cham…" at bounding box center [237, 119] width 254 height 17
select select "4"
click at [110, 111] on select "Select a membership plan Create new Membership Plan Legacy, Elite & Little Cham…" at bounding box center [237, 119] width 254 height 17
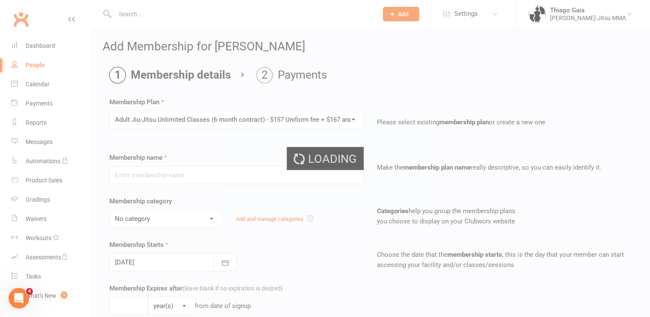
type input "Adult Jiu-Jitsu Unlimited Classes (6 month contract) - $157 Uniform fee + $167 …"
select select "2"
type input "0"
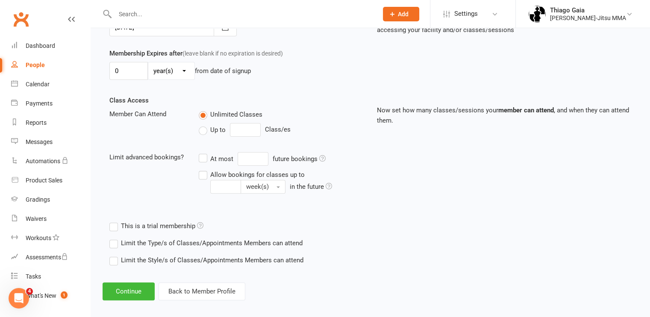
scroll to position [241, 0]
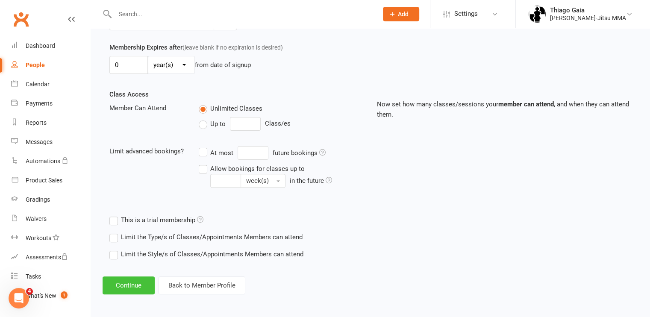
click at [134, 283] on button "Continue" at bounding box center [129, 285] width 52 height 18
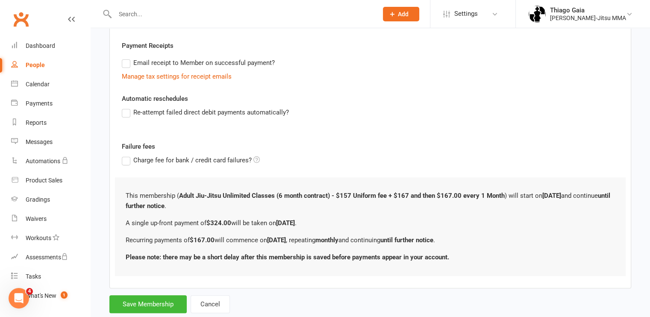
scroll to position [0, 0]
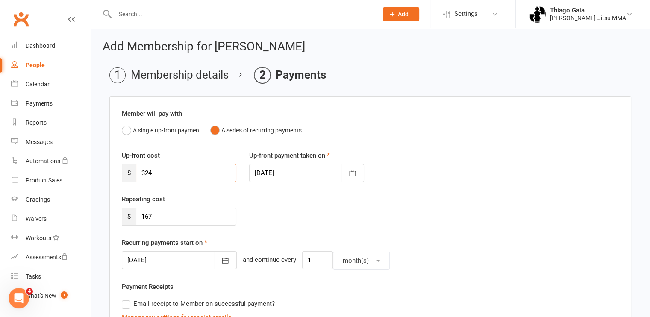
click at [166, 166] on input "324" at bounding box center [186, 173] width 100 height 18
type input "3"
type input "301"
click at [173, 219] on input "167" at bounding box center [186, 217] width 100 height 18
type input "144"
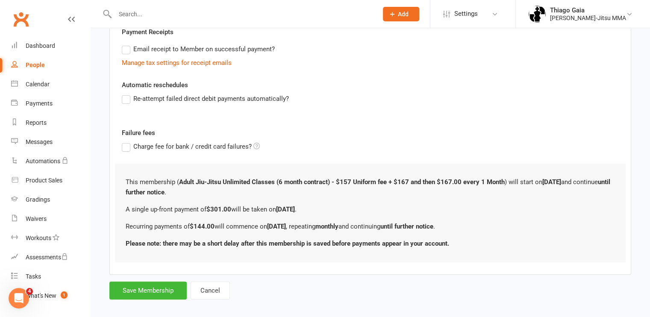
scroll to position [259, 0]
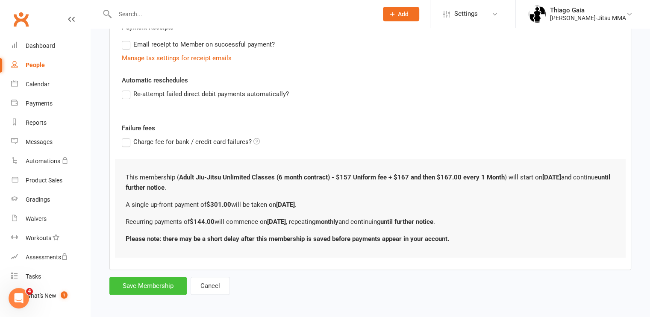
click at [161, 285] on button "Save Membership" at bounding box center [147, 286] width 77 height 18
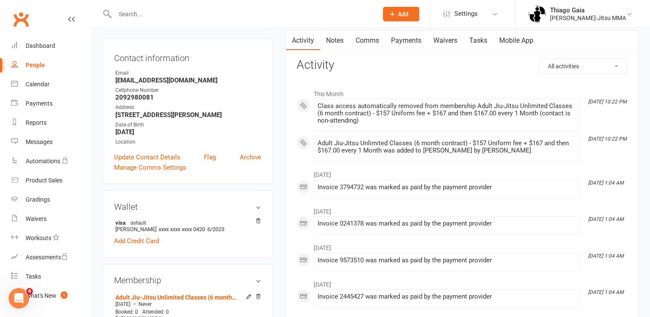
scroll to position [75, 0]
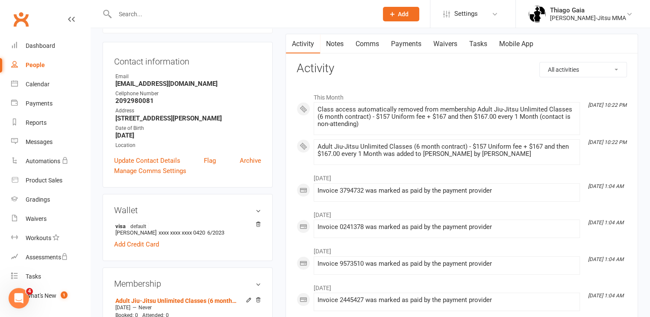
click at [408, 43] on link "Payments" at bounding box center [406, 44] width 42 height 20
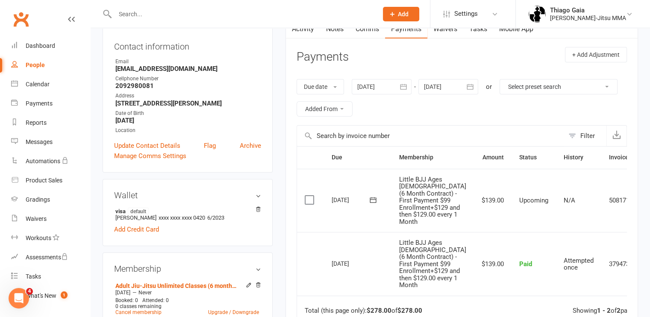
scroll to position [58, 0]
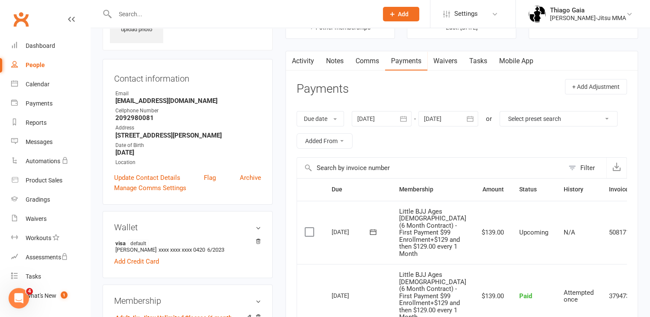
click at [473, 117] on icon "button" at bounding box center [470, 119] width 6 height 6
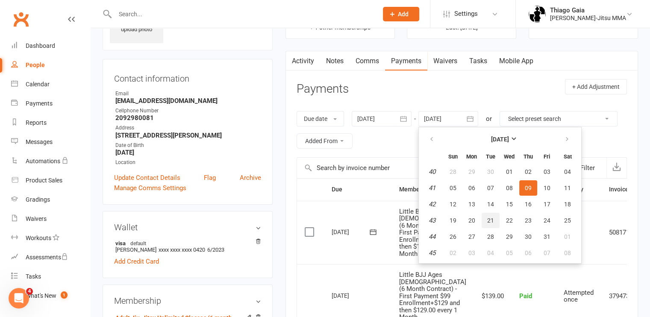
click at [492, 220] on span "21" at bounding box center [490, 220] width 7 height 7
type input "21 Oct 2025"
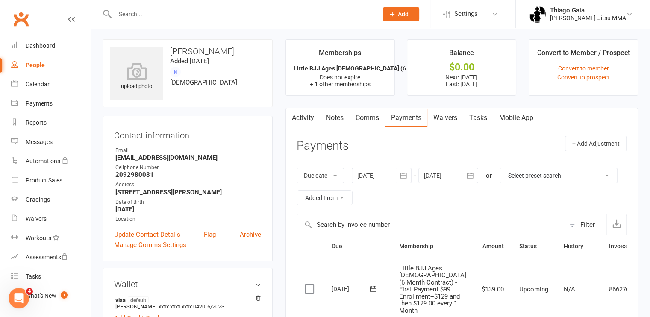
scroll to position [0, 0]
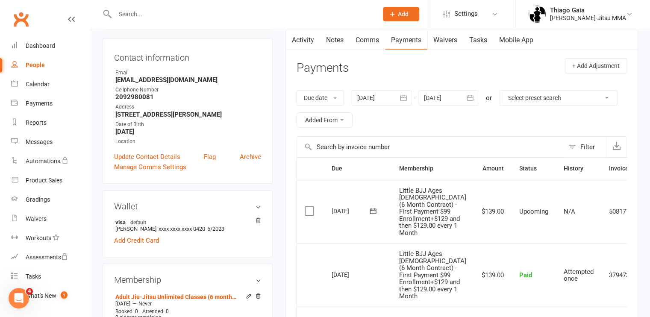
scroll to position [75, 0]
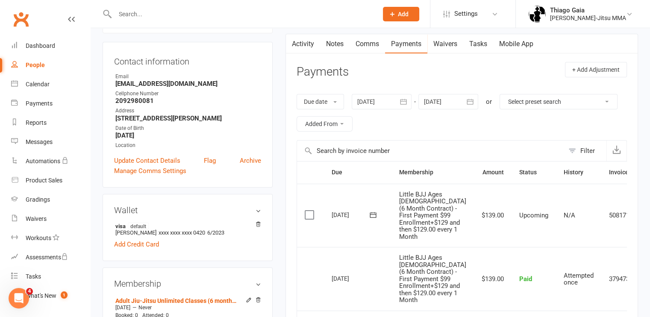
click at [471, 105] on icon "button" at bounding box center [470, 101] width 9 height 9
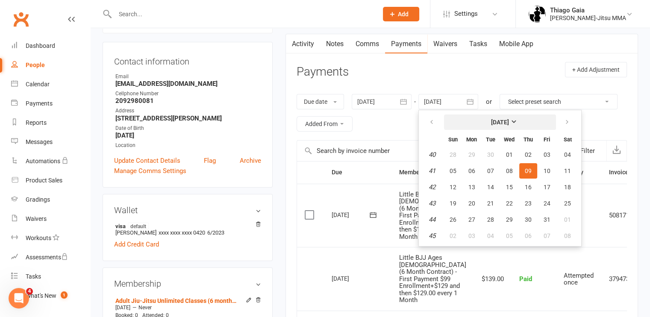
click at [509, 124] on strong "October 2025" at bounding box center [500, 122] width 18 height 7
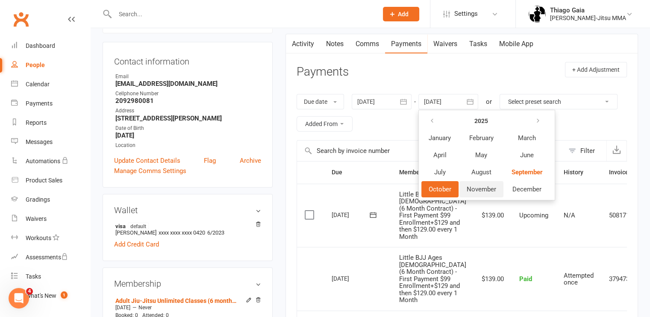
click at [496, 187] on span "November" at bounding box center [481, 189] width 29 height 8
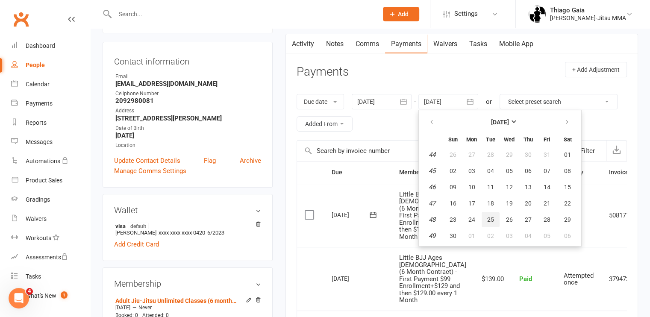
click at [498, 223] on button "25" at bounding box center [490, 219] width 18 height 15
type input "25 Nov 2025"
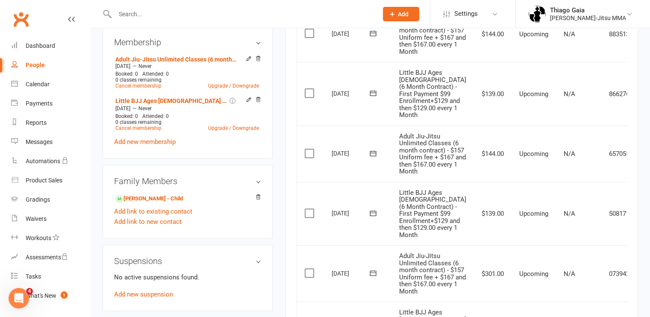
scroll to position [317, 0]
click at [150, 212] on link "Add link to existing contact" at bounding box center [153, 210] width 78 height 10
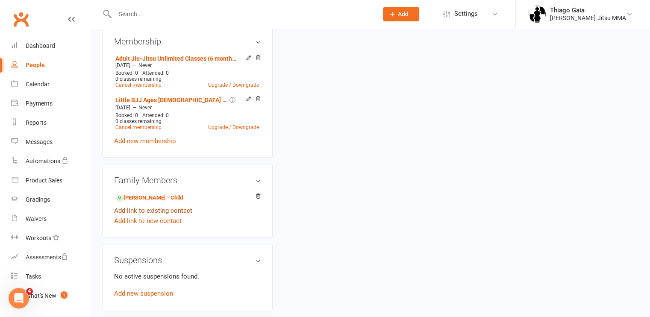
scroll to position [9, 0]
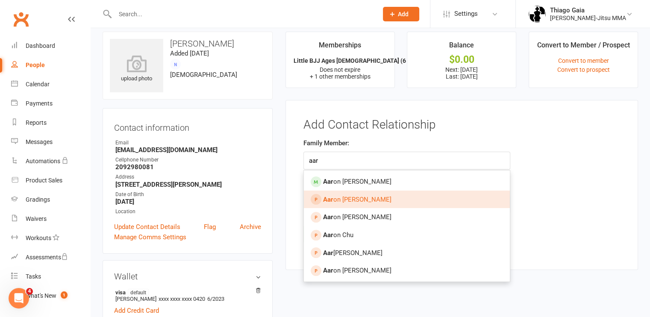
type input "aar"
click at [333, 198] on span "Aar on Redford" at bounding box center [357, 200] width 68 height 8
type input "Aaron Redford"
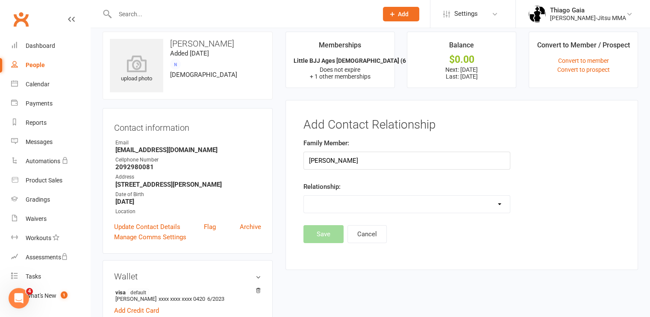
click at [348, 200] on select "Parent / Guardian Child Sibling (parent not in system) Spouse / Partner Cousin …" at bounding box center [407, 204] width 206 height 17
select select "3"
click at [304, 196] on select "Parent / Guardian Child Sibling (parent not in system) Spouse / Partner Cousin …" at bounding box center [407, 204] width 206 height 17
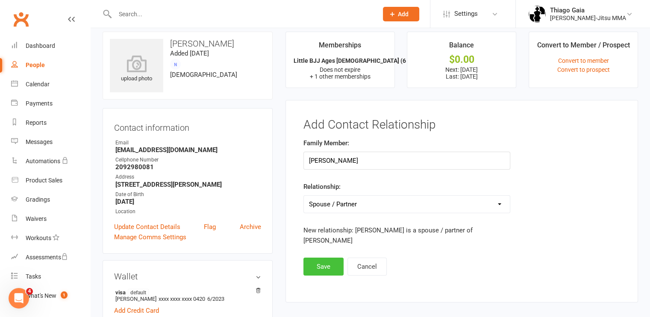
click at [326, 267] on button "Save" at bounding box center [323, 267] width 40 height 18
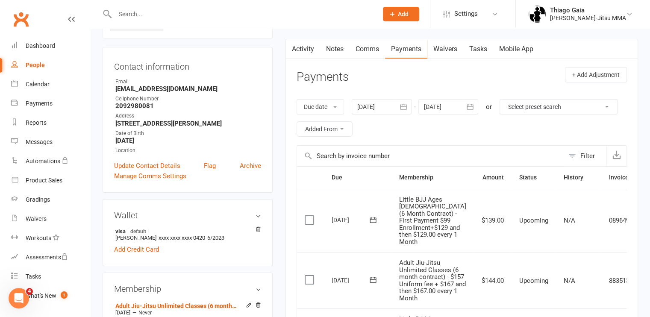
scroll to position [0, 0]
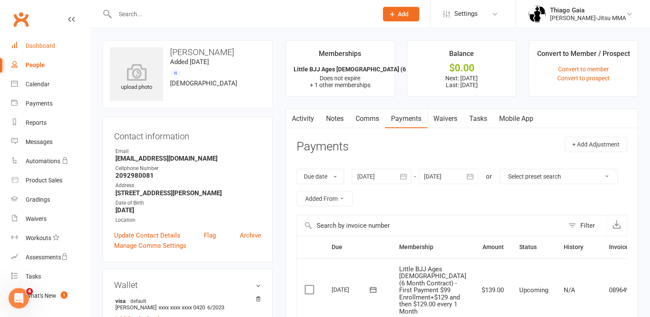
click at [39, 43] on div "Dashboard" at bounding box center [40, 45] width 29 height 7
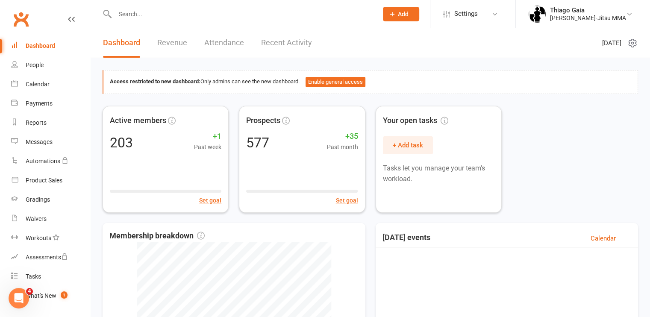
click at [48, 45] on div "Dashboard" at bounding box center [40, 45] width 29 height 7
click at [47, 44] on div "Dashboard" at bounding box center [40, 45] width 29 height 7
click at [143, 12] on input "text" at bounding box center [241, 14] width 259 height 12
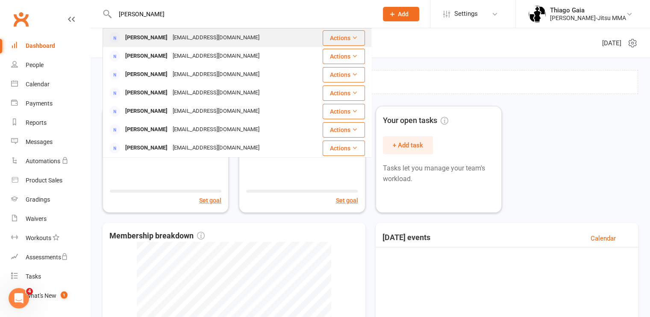
type input "[PERSON_NAME]"
click at [160, 35] on div "[PERSON_NAME]" at bounding box center [146, 38] width 47 height 12
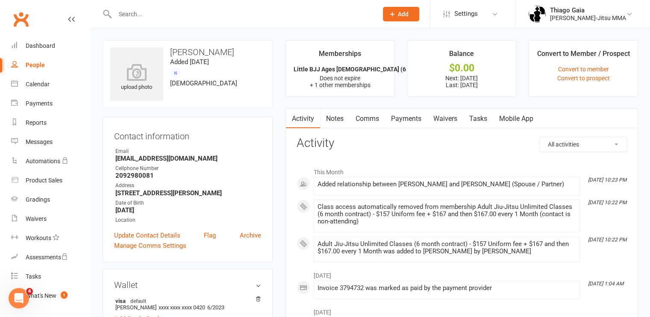
click at [410, 120] on link "Payments" at bounding box center [406, 119] width 42 height 20
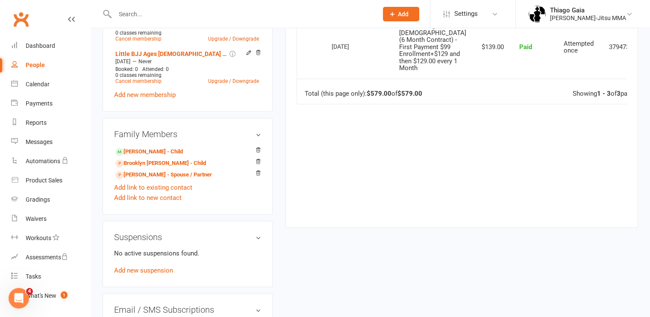
scroll to position [364, 0]
click at [160, 176] on link "[PERSON_NAME] - Spouse / Partner" at bounding box center [163, 174] width 97 height 9
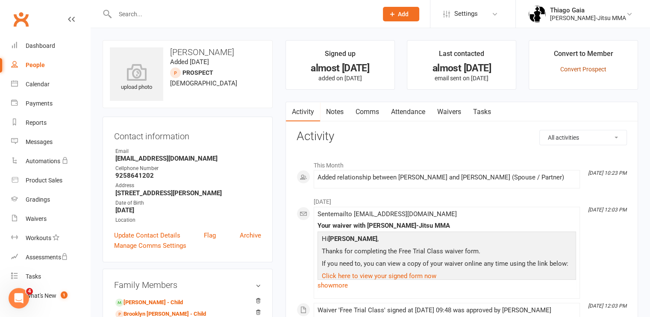
click at [572, 67] on link "Convert Prospect" at bounding box center [583, 69] width 46 height 7
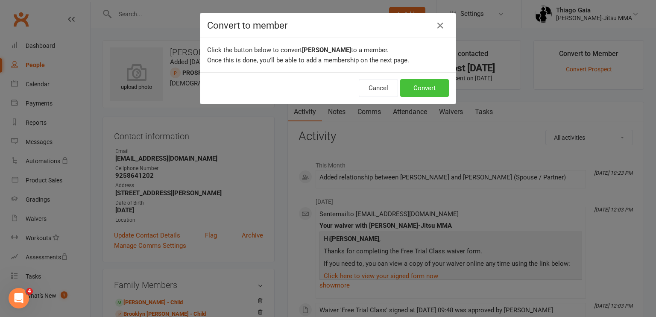
click at [435, 92] on button "Convert" at bounding box center [424, 88] width 49 height 18
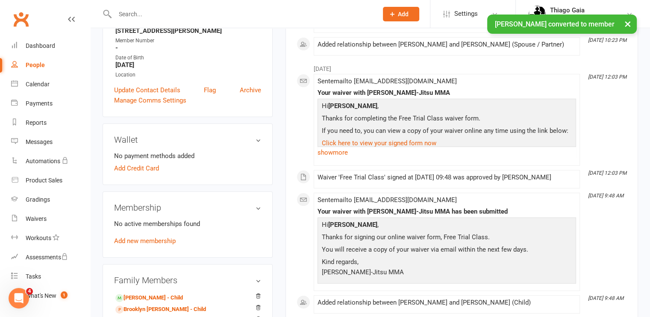
scroll to position [166, 0]
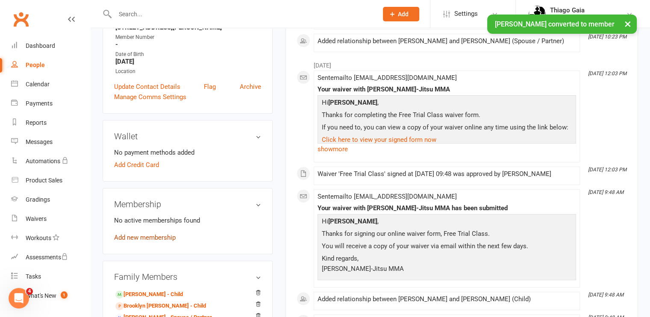
click at [147, 238] on link "Add new membership" at bounding box center [145, 238] width 62 height 8
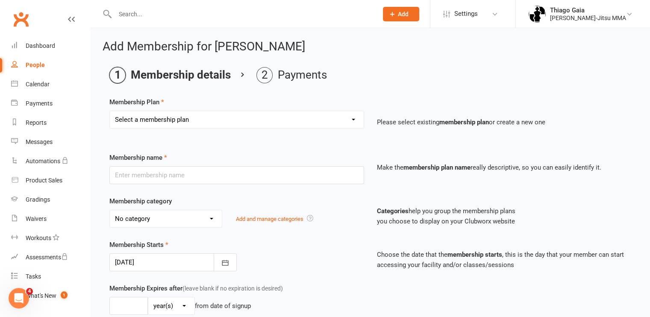
click at [187, 122] on select "Select a membership plan Create new Membership Plan Legacy, Elite & Little Cham…" at bounding box center [237, 119] width 254 height 17
select select "4"
click at [110, 111] on select "Select a membership plan Create new Membership Plan Legacy, Elite & Little Cham…" at bounding box center [237, 119] width 254 height 17
type input "Adult Jiu-Jitsu Unlimited Classes (6 month contract) - $157 Uniform fee + $167 …"
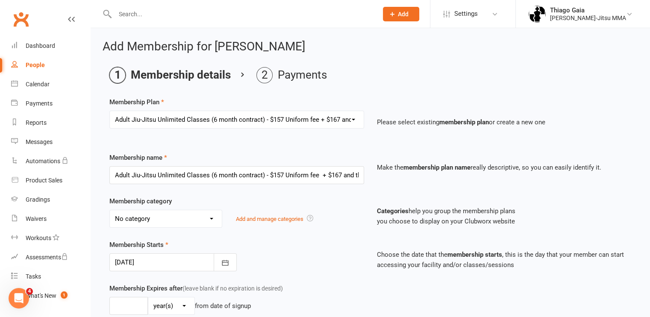
select select "2"
type input "0"
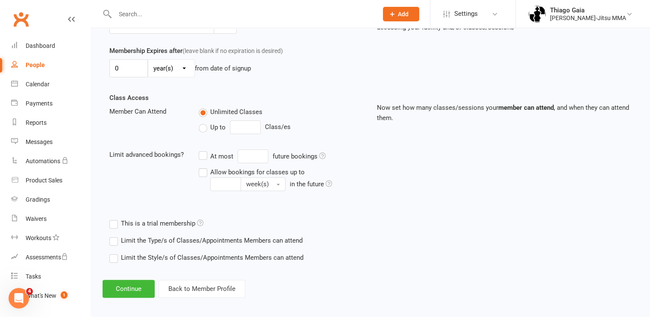
scroll to position [241, 0]
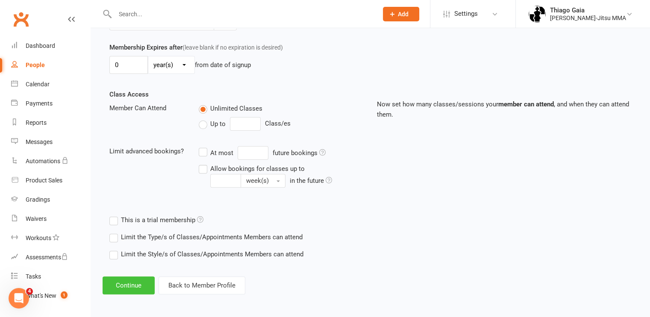
click at [132, 289] on button "Continue" at bounding box center [129, 285] width 52 height 18
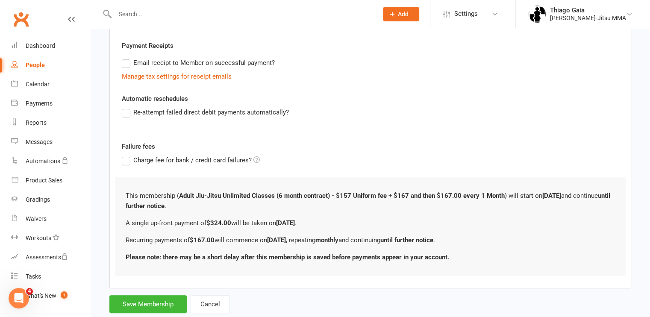
scroll to position [0, 0]
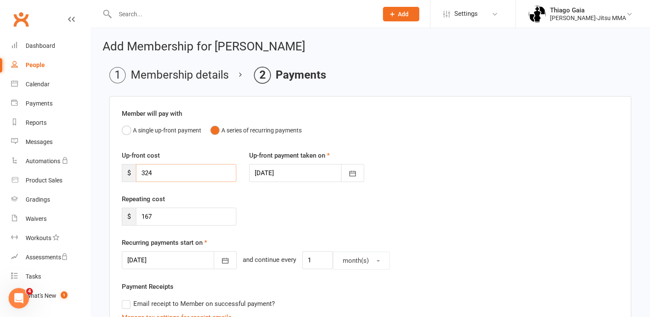
click at [154, 174] on input "324" at bounding box center [186, 173] width 100 height 18
type input "3"
click at [161, 214] on input "167" at bounding box center [186, 217] width 100 height 18
type input "1"
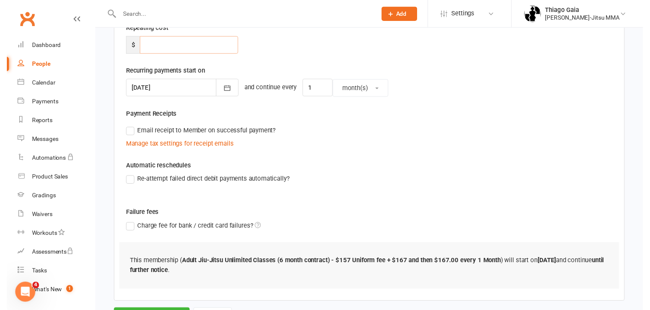
scroll to position [211, 0]
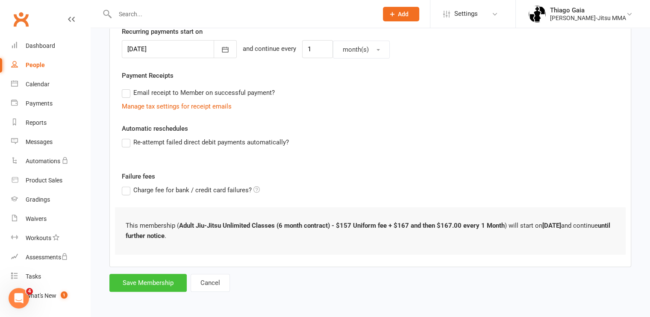
click at [157, 285] on button "Save Membership" at bounding box center [147, 283] width 77 height 18
type input "0"
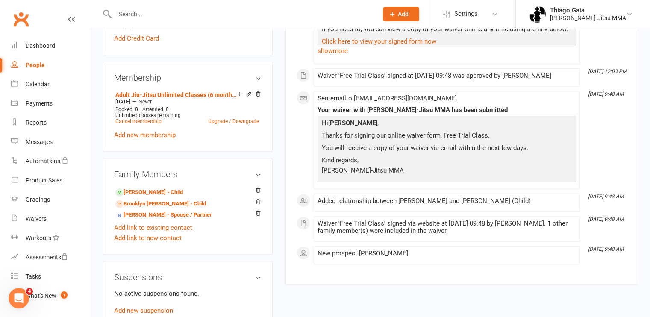
scroll to position [295, 0]
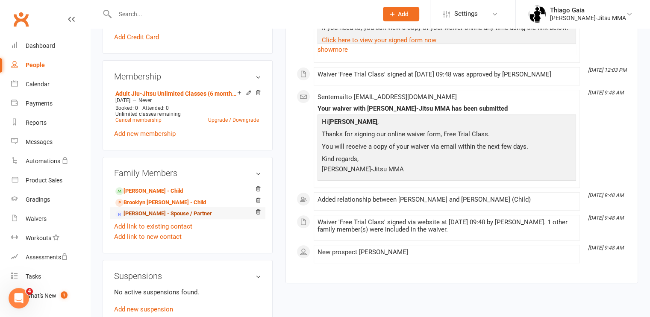
click at [180, 215] on link "[PERSON_NAME] - Spouse / Partner" at bounding box center [163, 213] width 97 height 9
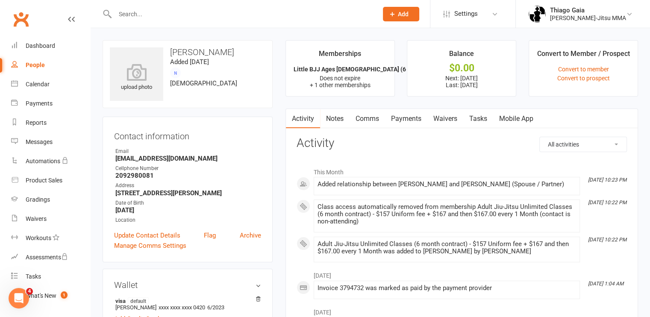
scroll to position [10, 0]
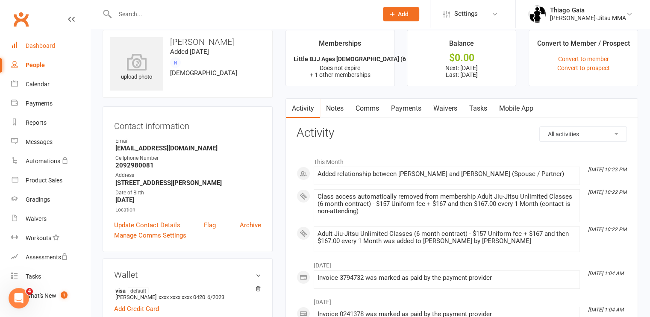
click at [44, 50] on link "Dashboard" at bounding box center [50, 45] width 79 height 19
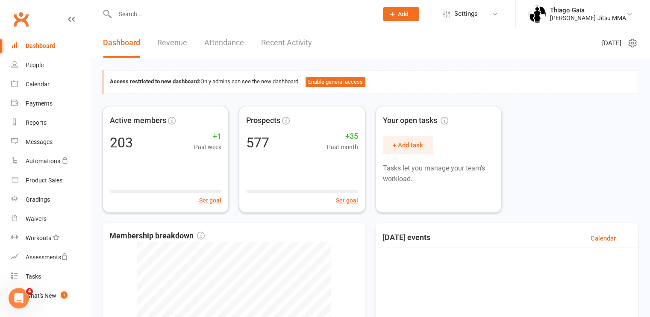
click at [159, 12] on input "text" at bounding box center [241, 14] width 259 height 12
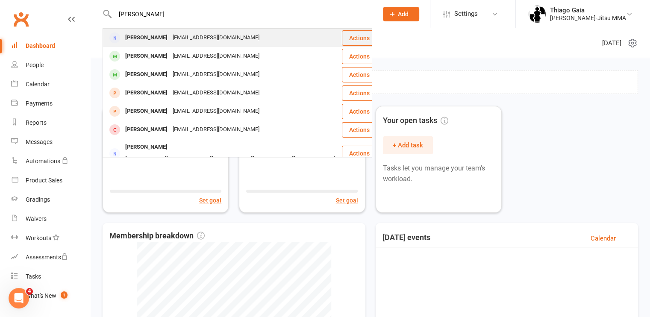
type input "[PERSON_NAME]"
click at [158, 39] on div "[PERSON_NAME]" at bounding box center [146, 38] width 47 height 12
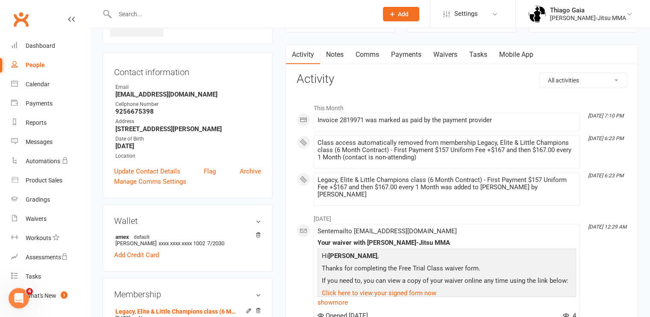
scroll to position [62, 0]
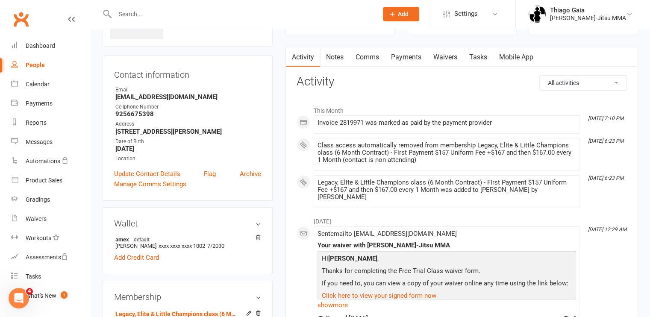
click at [401, 56] on link "Payments" at bounding box center [406, 57] width 42 height 20
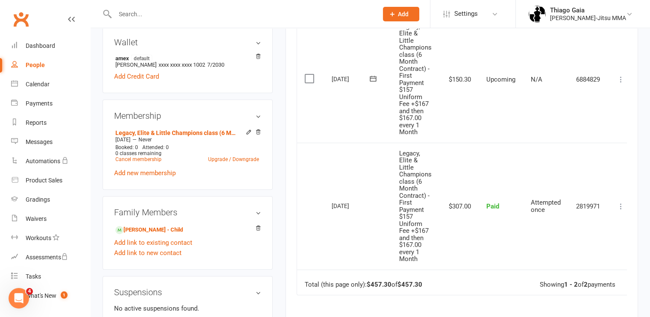
scroll to position [242, 0]
